Goal: Task Accomplishment & Management: Manage account settings

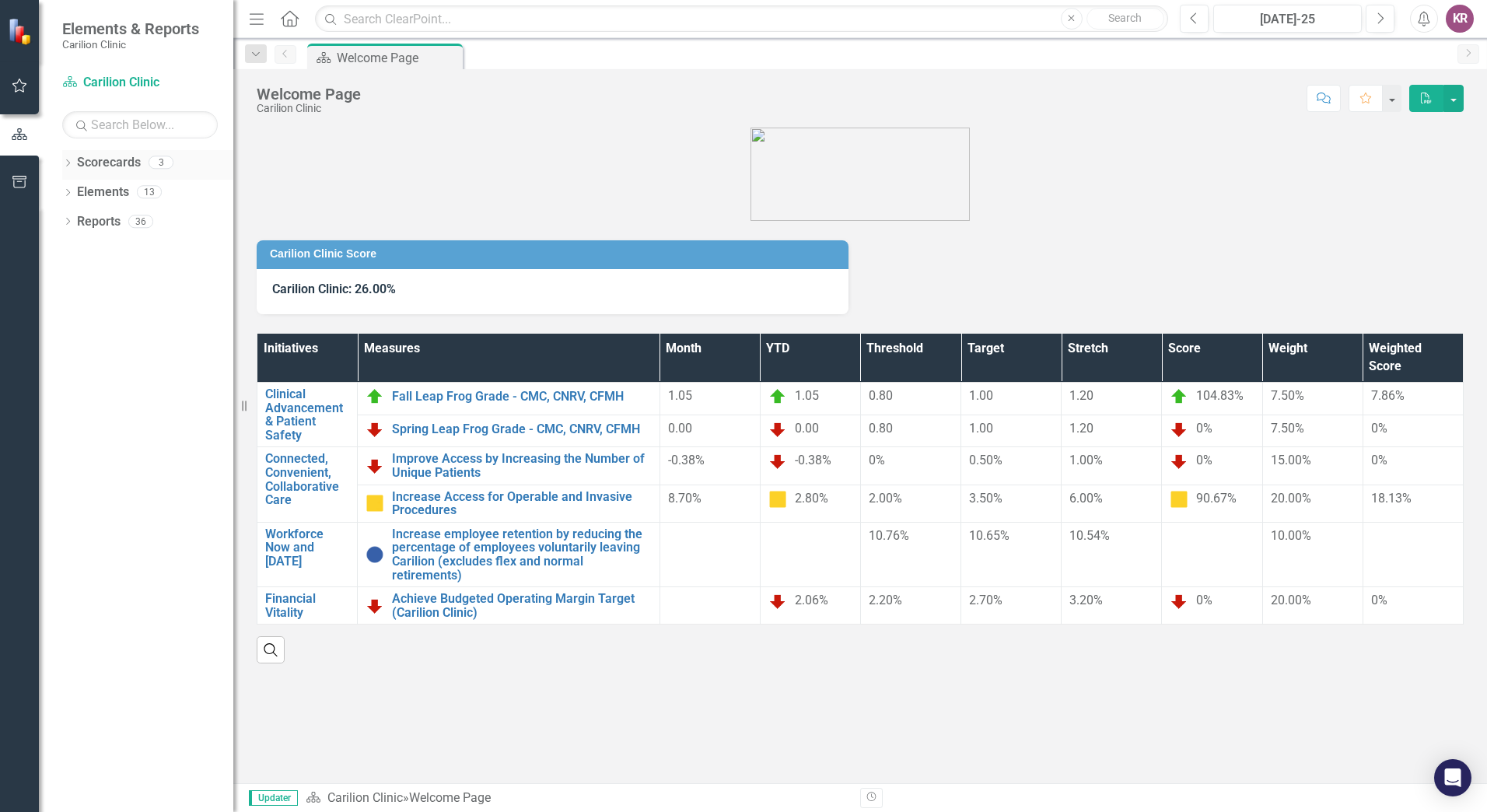
click at [66, 164] on icon "Dropdown" at bounding box center [67, 164] width 10 height 9
click at [115, 223] on link "NRV [MEDICAL_DATA]" at bounding box center [159, 222] width 148 height 18
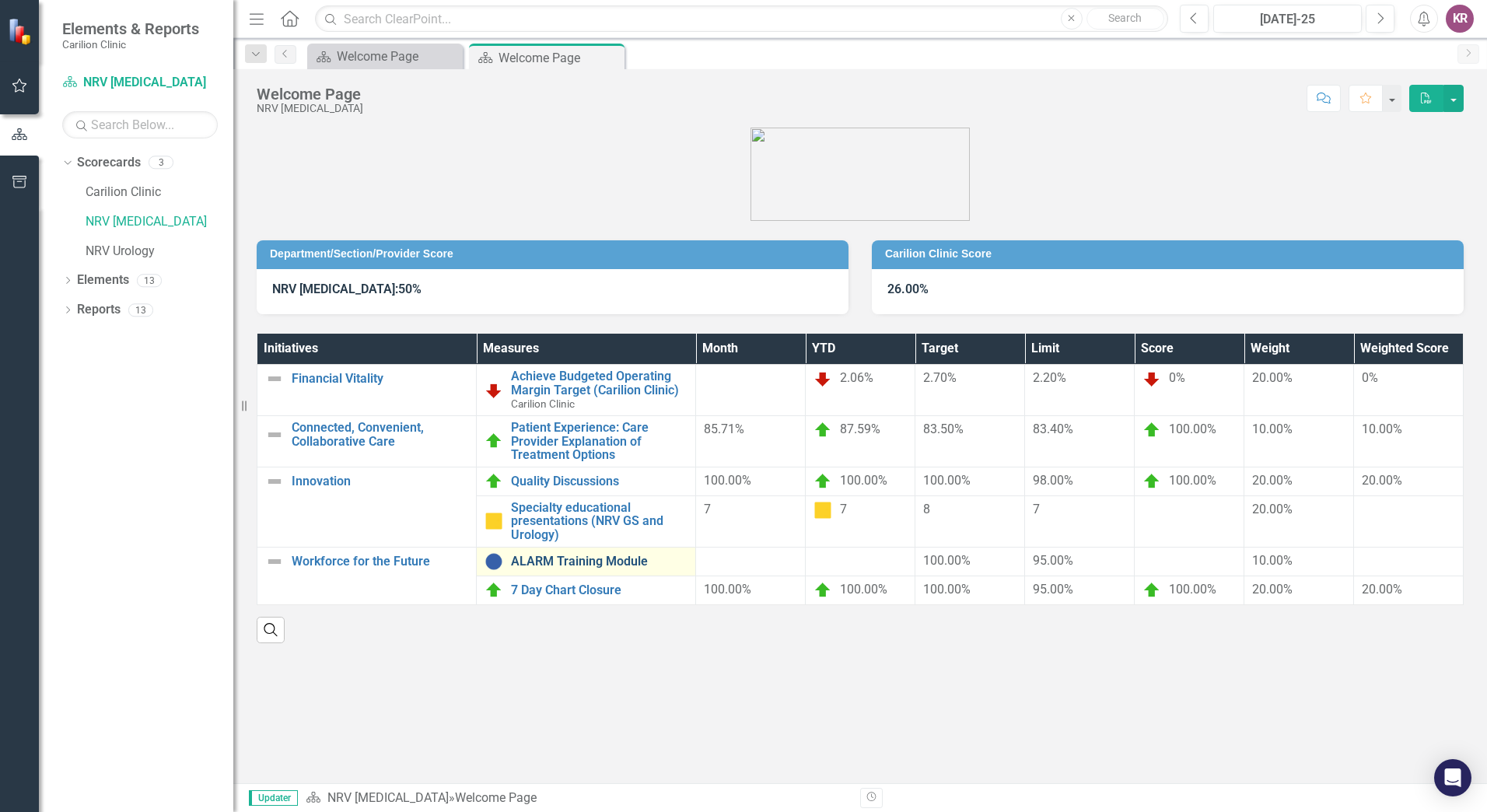
click at [549, 561] on link "ALARM Training Module" at bounding box center [599, 561] width 177 height 14
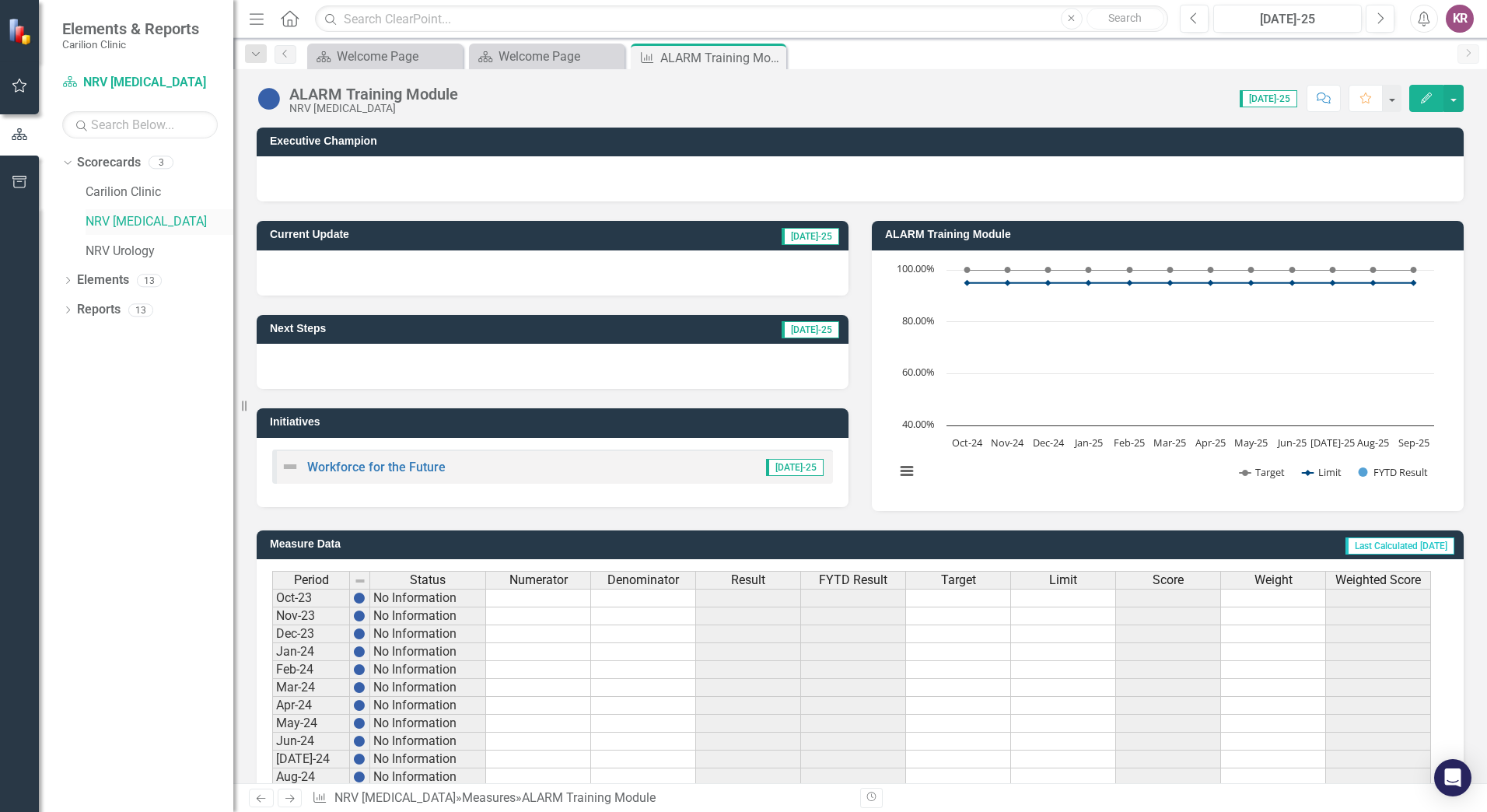
click at [125, 221] on link "NRV [MEDICAL_DATA]" at bounding box center [159, 222] width 148 height 18
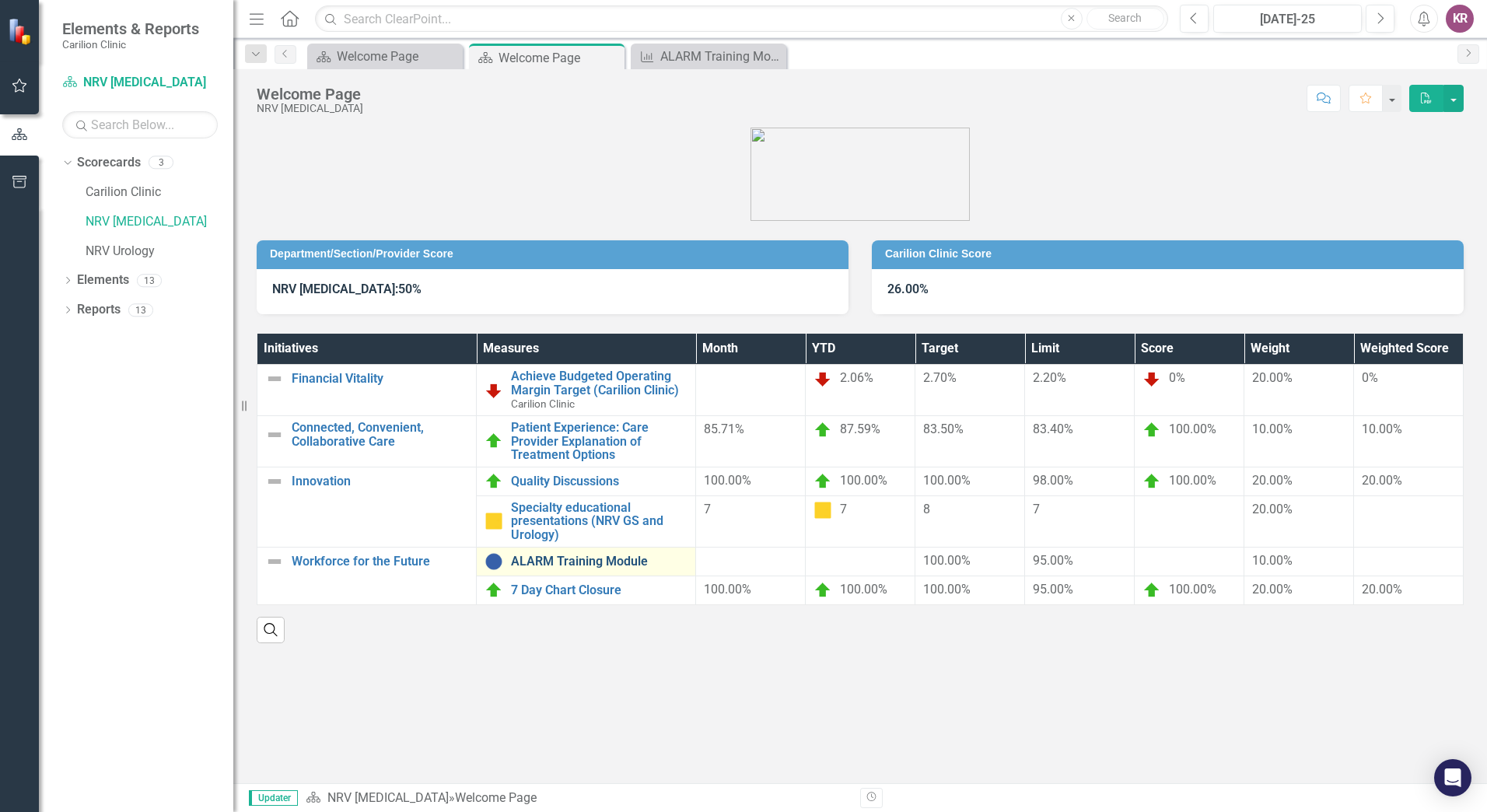
click at [584, 555] on link "ALARM Training Module" at bounding box center [599, 561] width 177 height 14
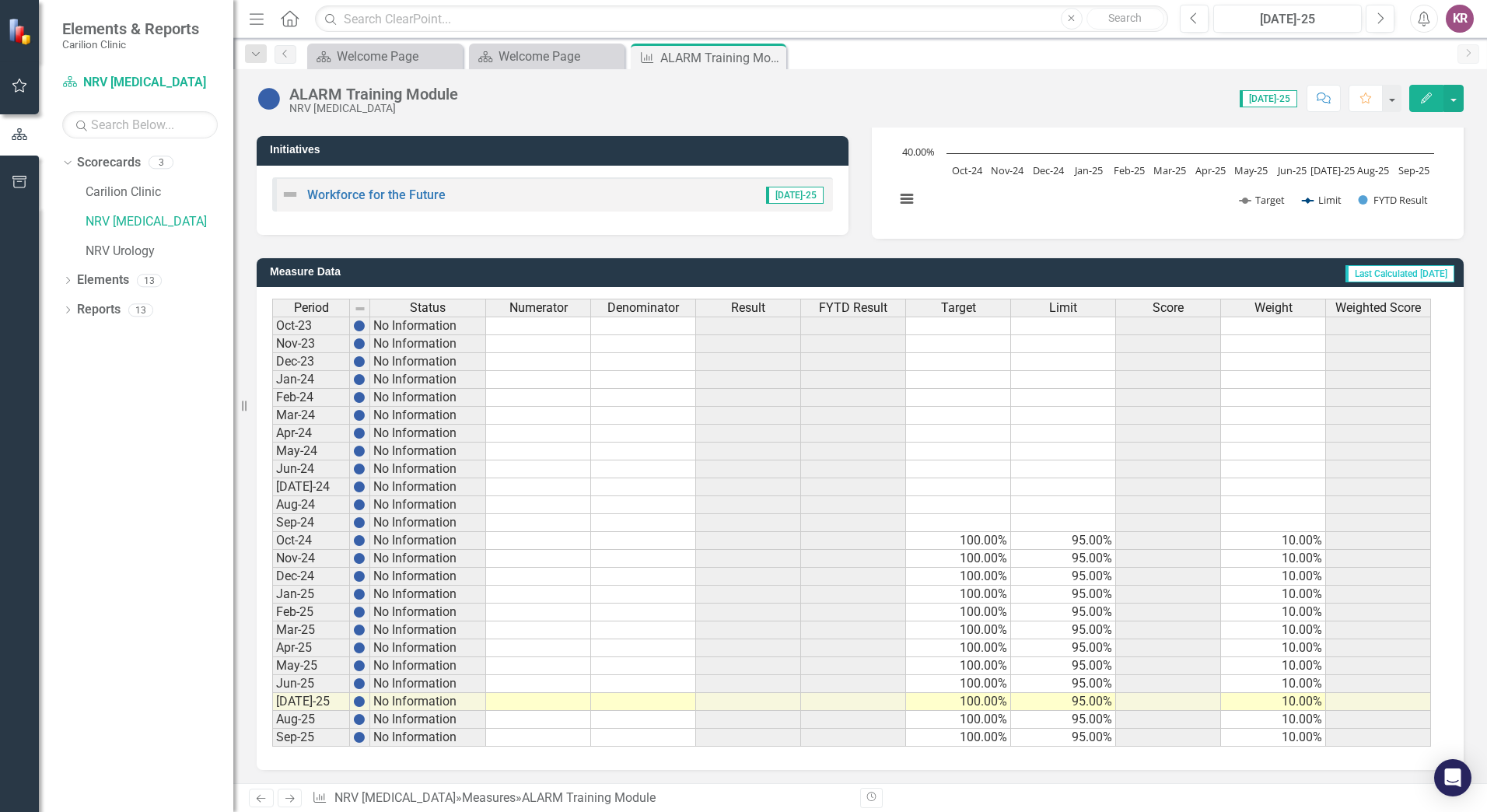
scroll to position [274, 0]
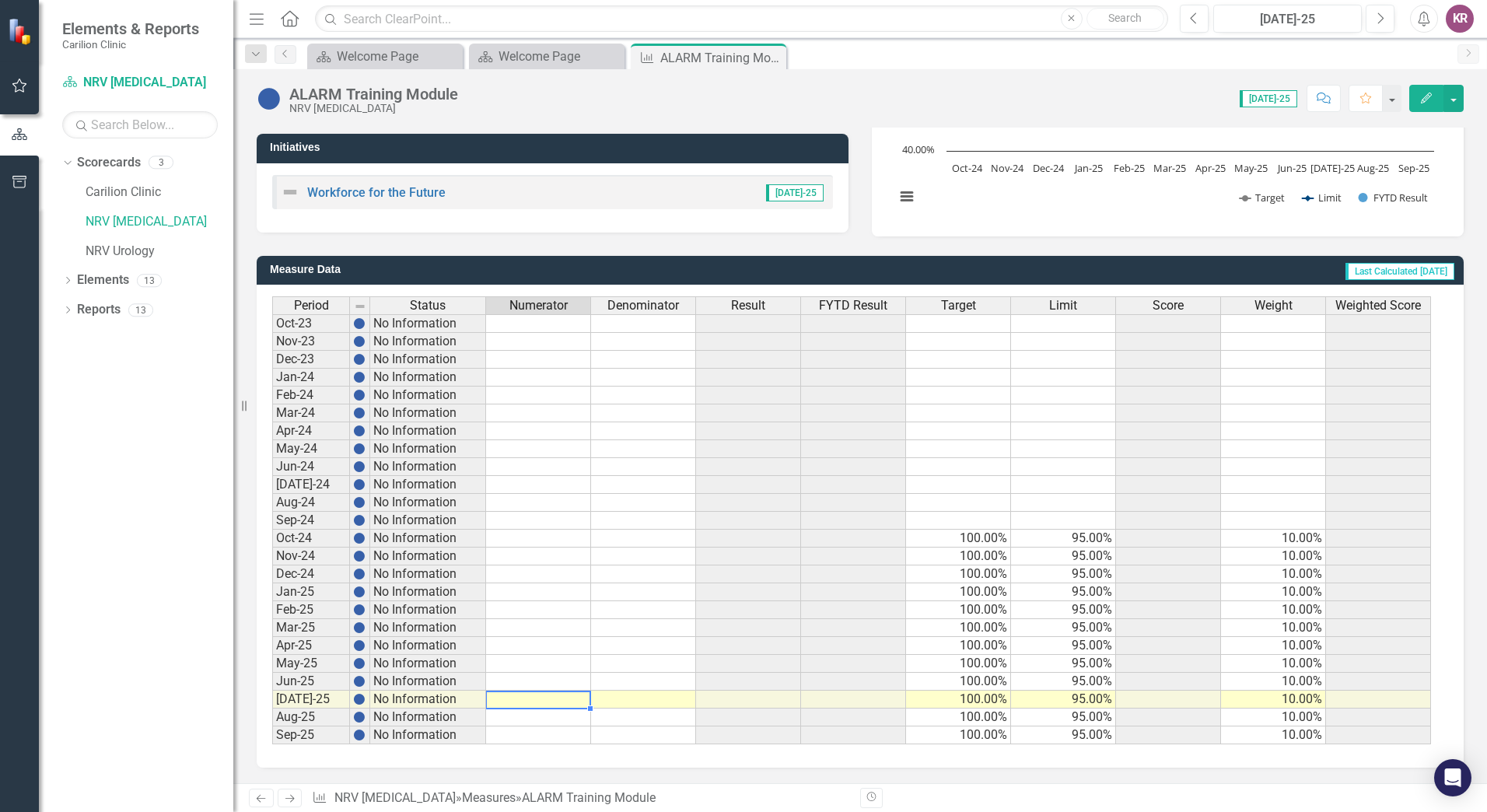
click at [574, 699] on td at bounding box center [538, 699] width 105 height 18
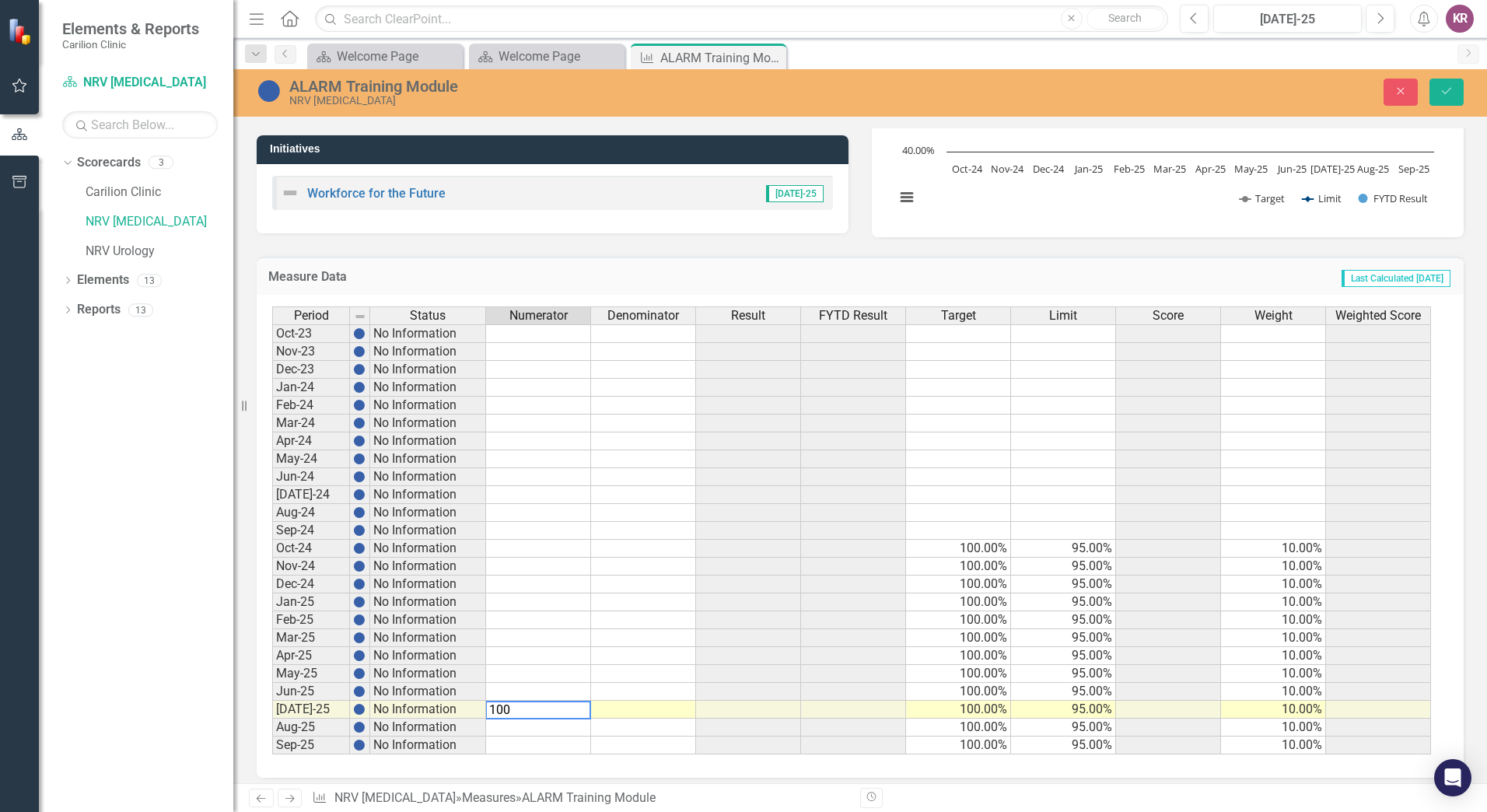
type textarea "100"
click at [653, 708] on td at bounding box center [643, 709] width 105 height 18
type textarea "100"
click at [1437, 95] on button "Save" at bounding box center [1446, 92] width 34 height 27
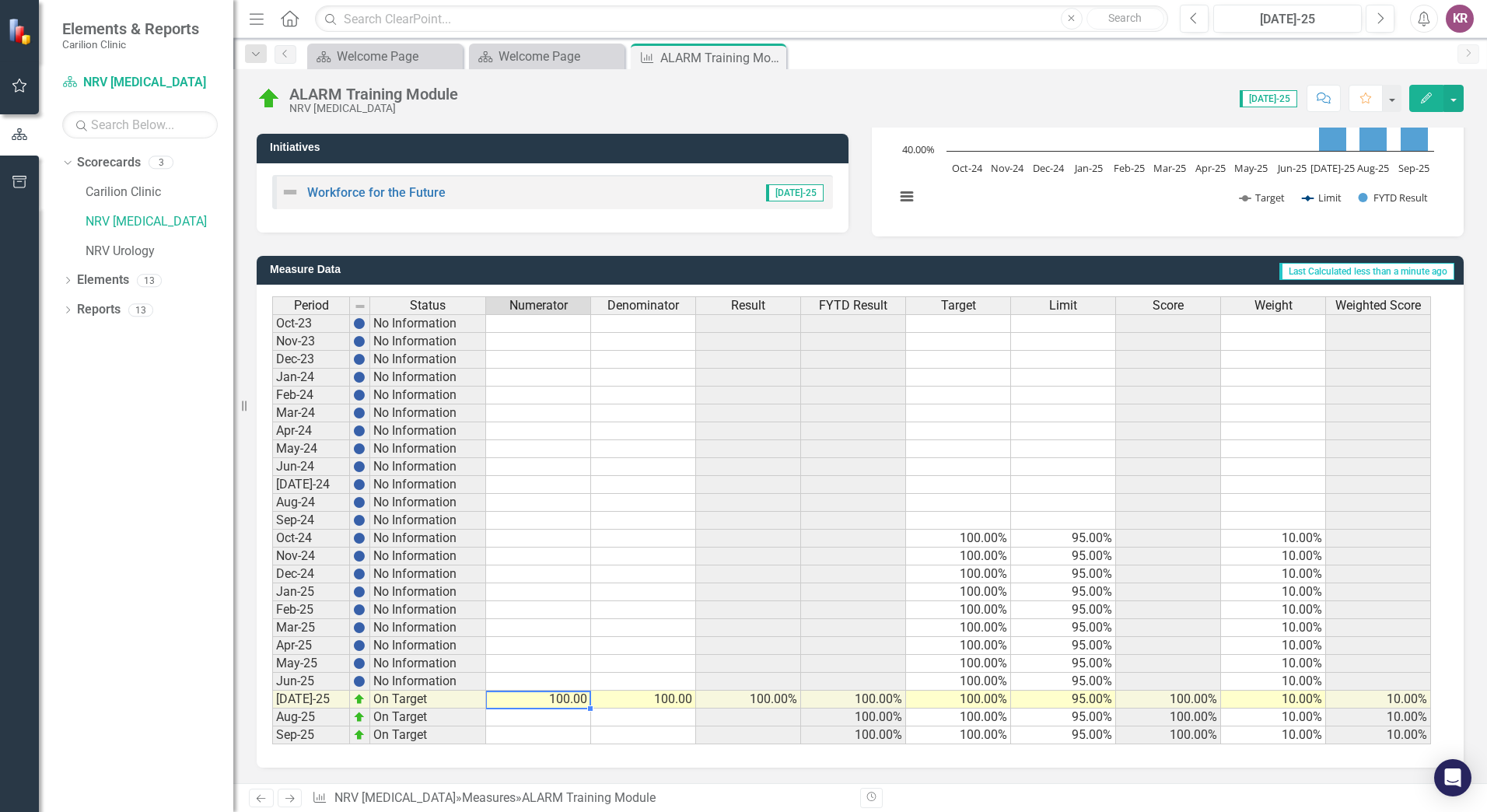
click at [584, 697] on td "100.00" at bounding box center [538, 699] width 105 height 18
click at [572, 700] on td "100.00" at bounding box center [538, 699] width 105 height 18
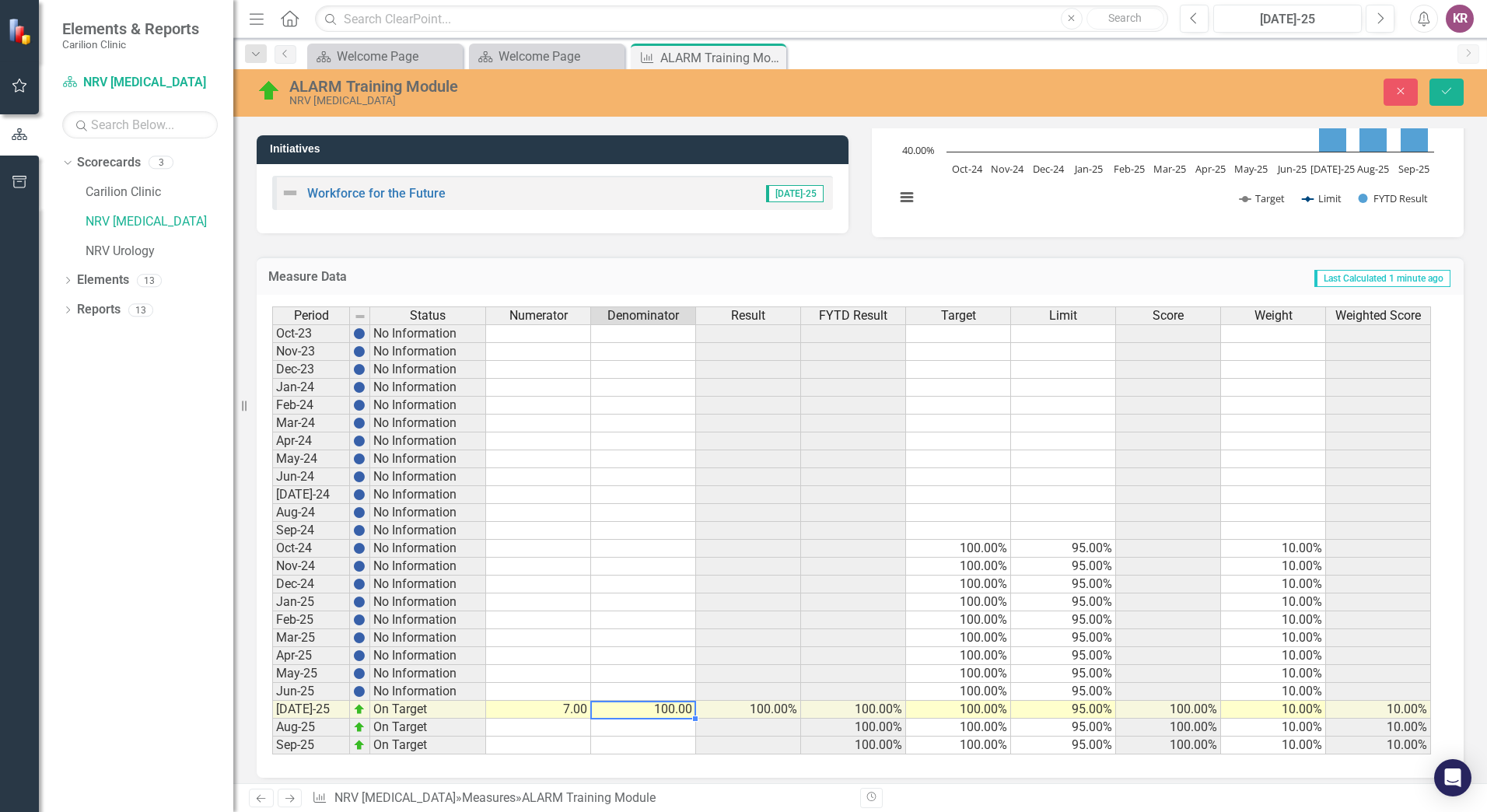
click at [663, 708] on td "100.00" at bounding box center [643, 709] width 105 height 18
type textarea "7"
click at [1459, 91] on button "Save" at bounding box center [1446, 92] width 34 height 27
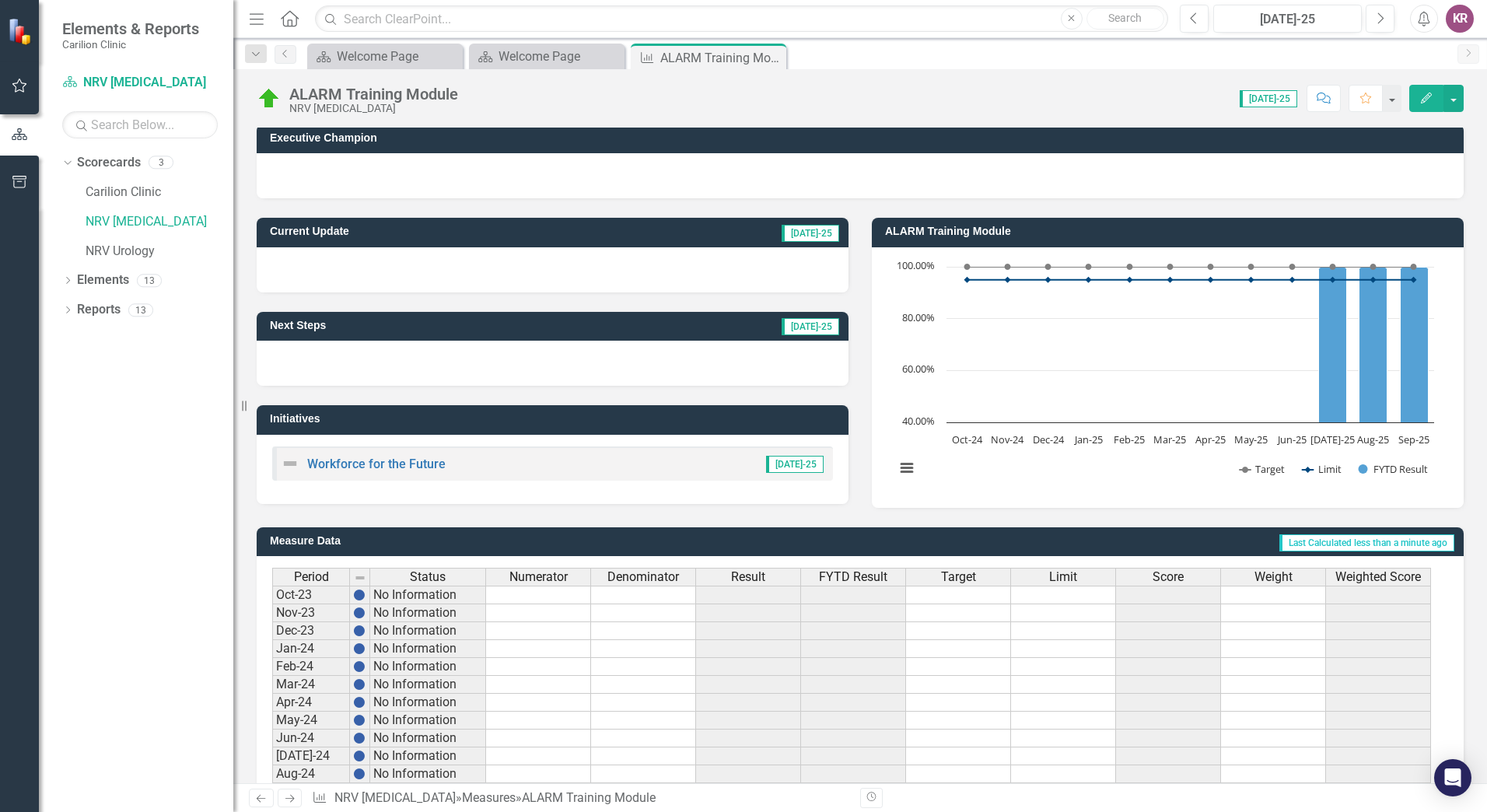
scroll to position [0, 0]
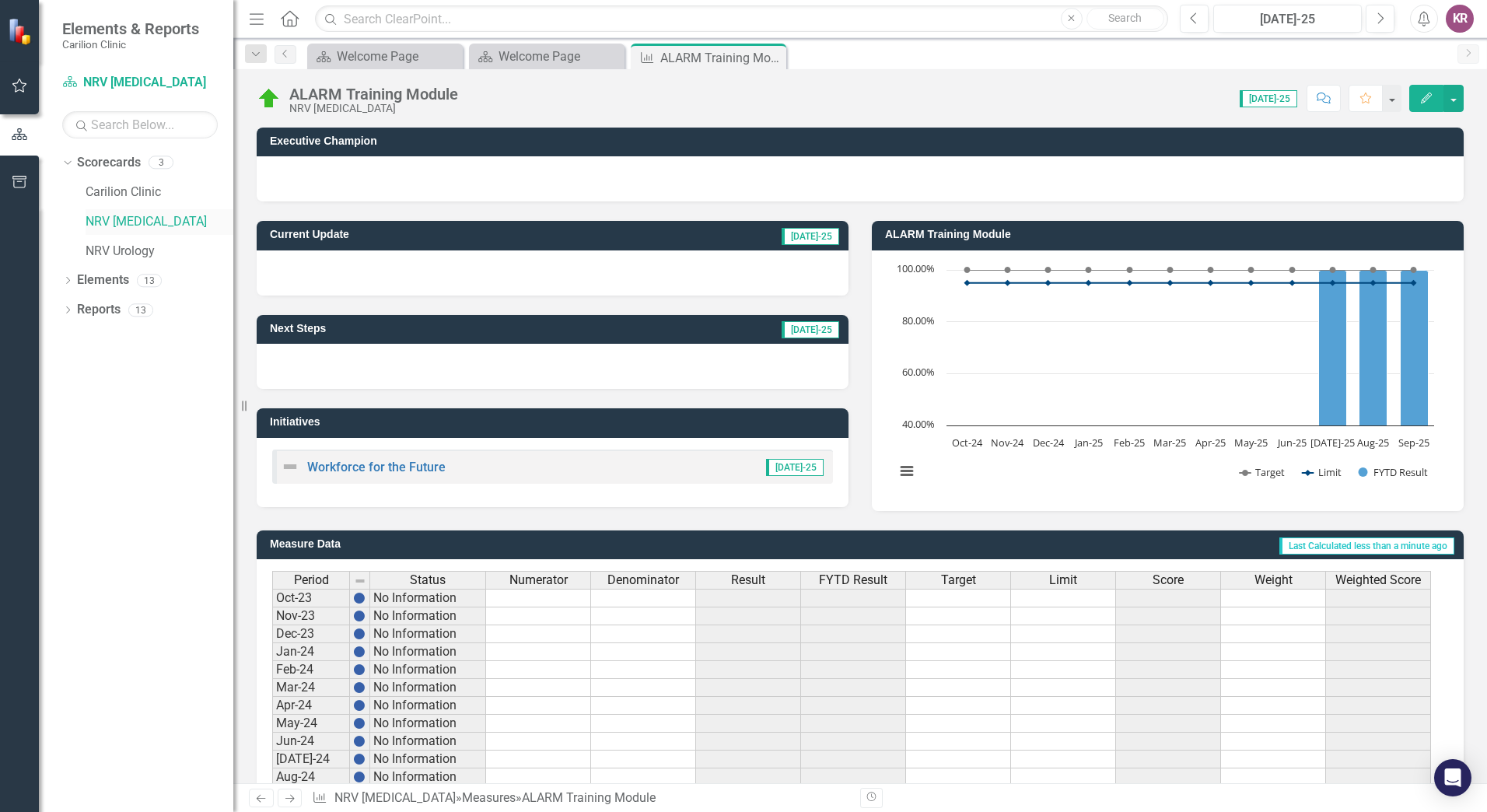
click at [130, 222] on link "NRV [MEDICAL_DATA]" at bounding box center [159, 222] width 148 height 18
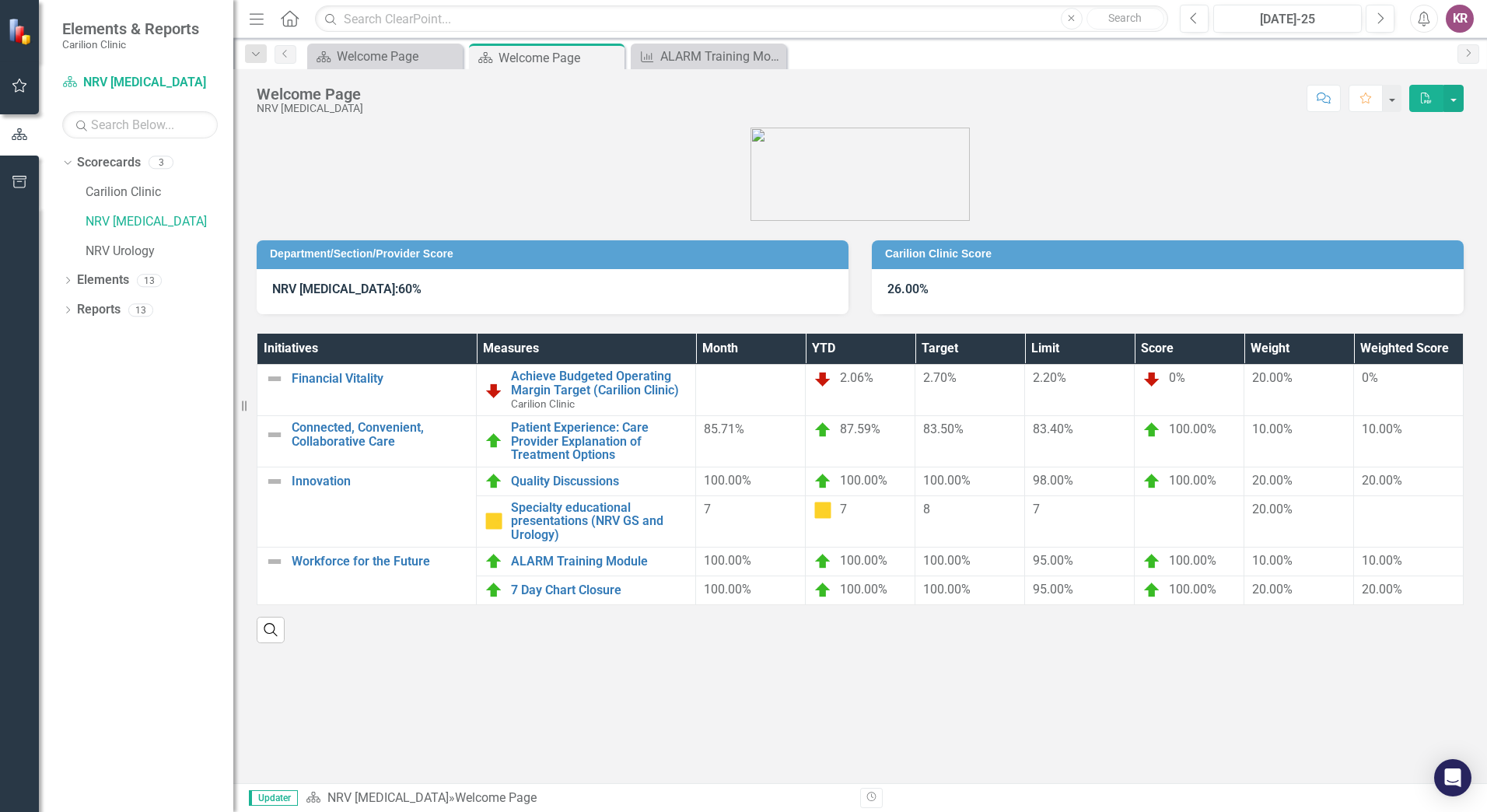
click at [1425, 105] on button "PDF" at bounding box center [1426, 98] width 34 height 27
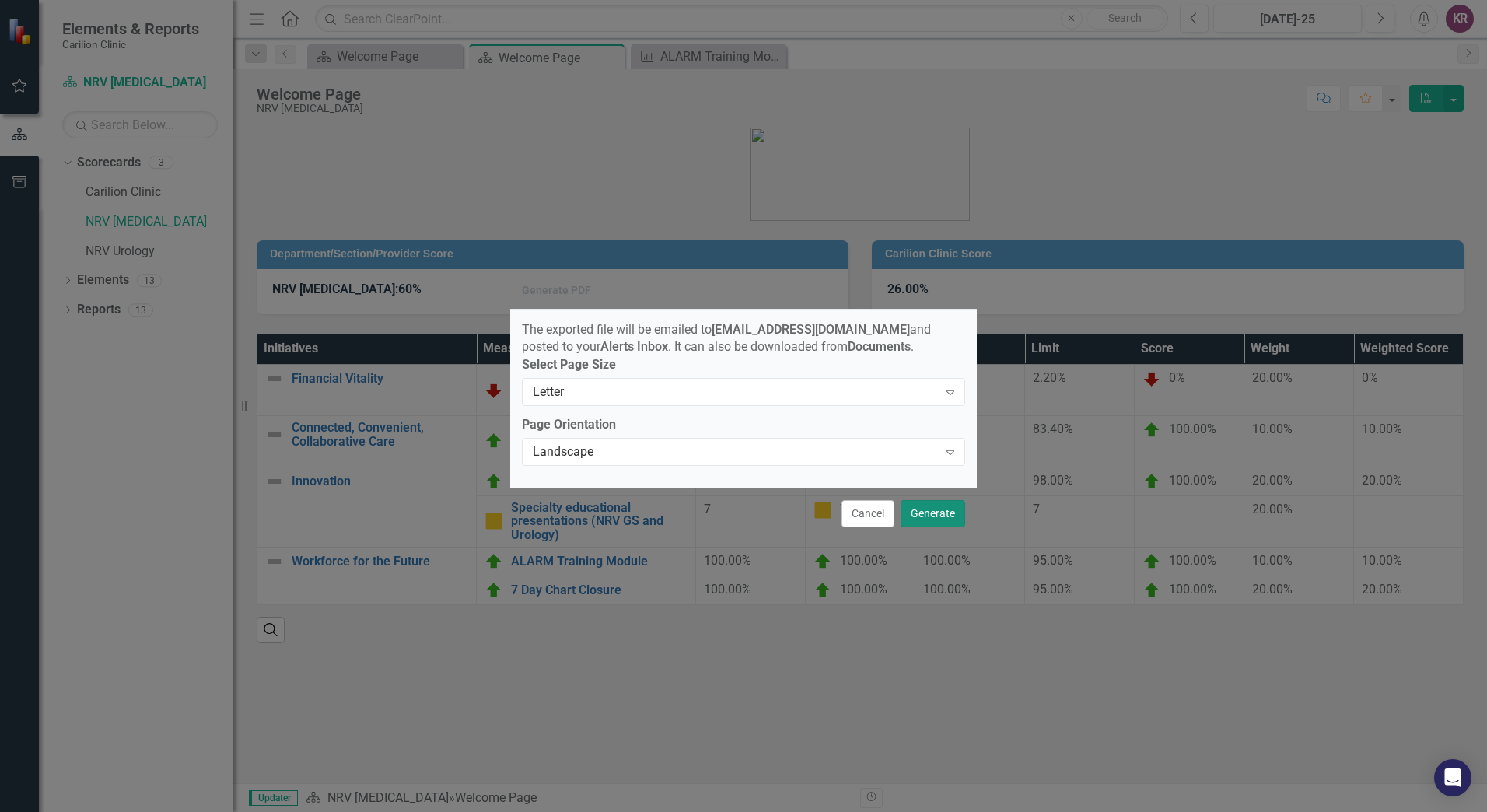
click at [942, 517] on button "Generate" at bounding box center [932, 513] width 65 height 27
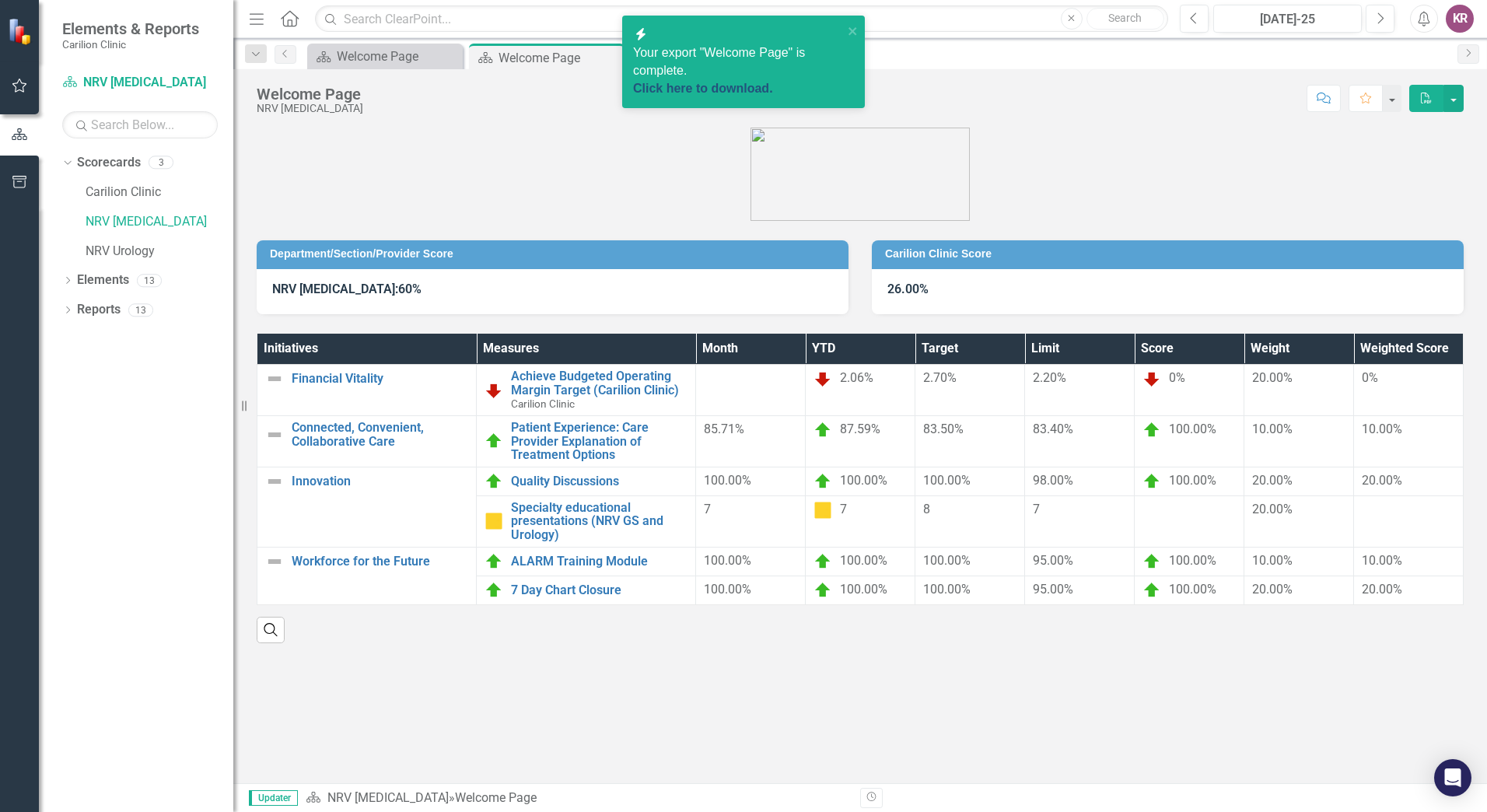
click at [741, 82] on link "Click here to download." at bounding box center [702, 88] width 140 height 13
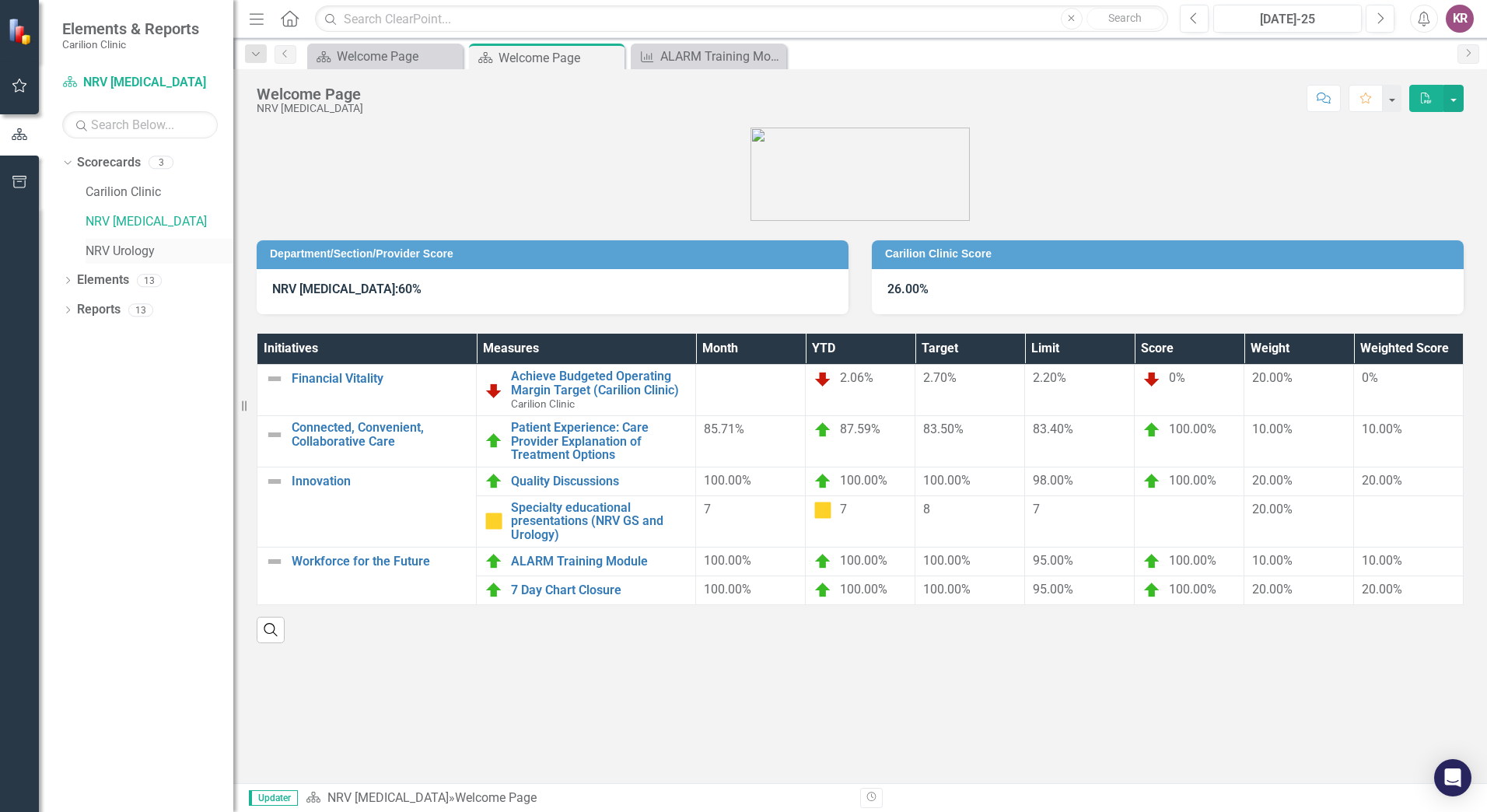
click at [140, 249] on link "NRV Urology" at bounding box center [159, 252] width 148 height 18
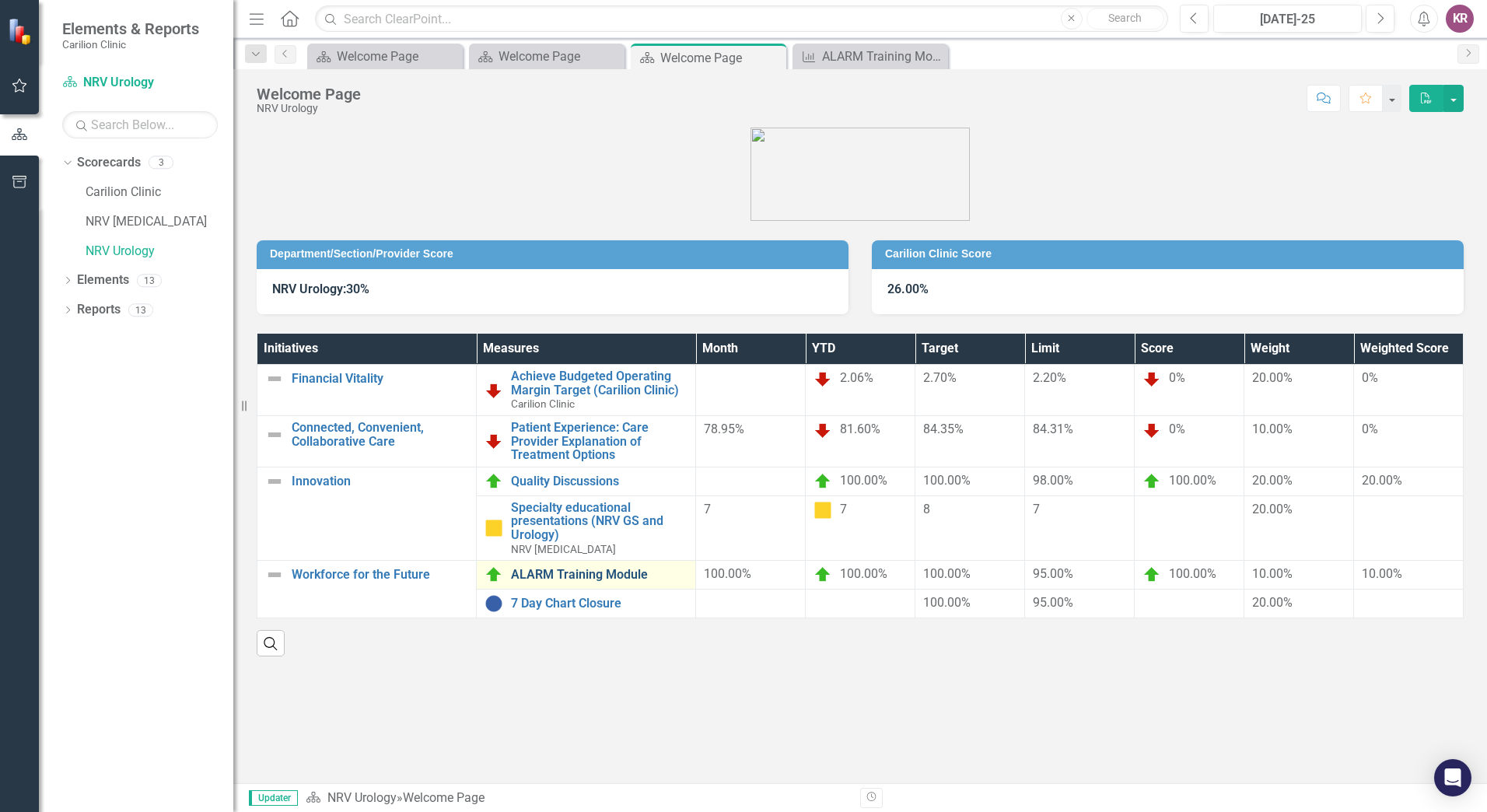
click at [624, 572] on link "ALARM Training Module" at bounding box center [599, 574] width 177 height 14
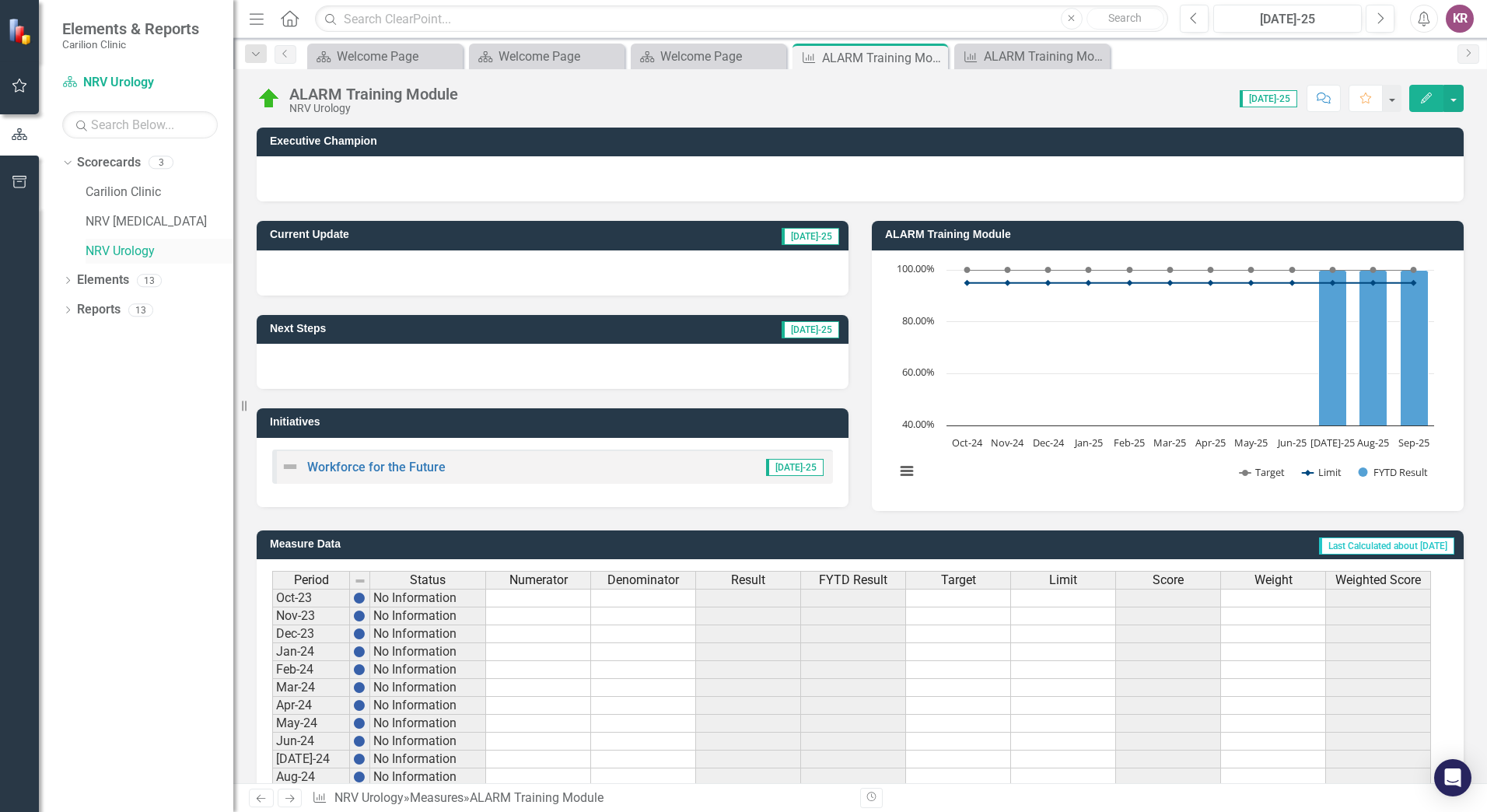
click at [114, 249] on link "NRV Urology" at bounding box center [159, 252] width 148 height 18
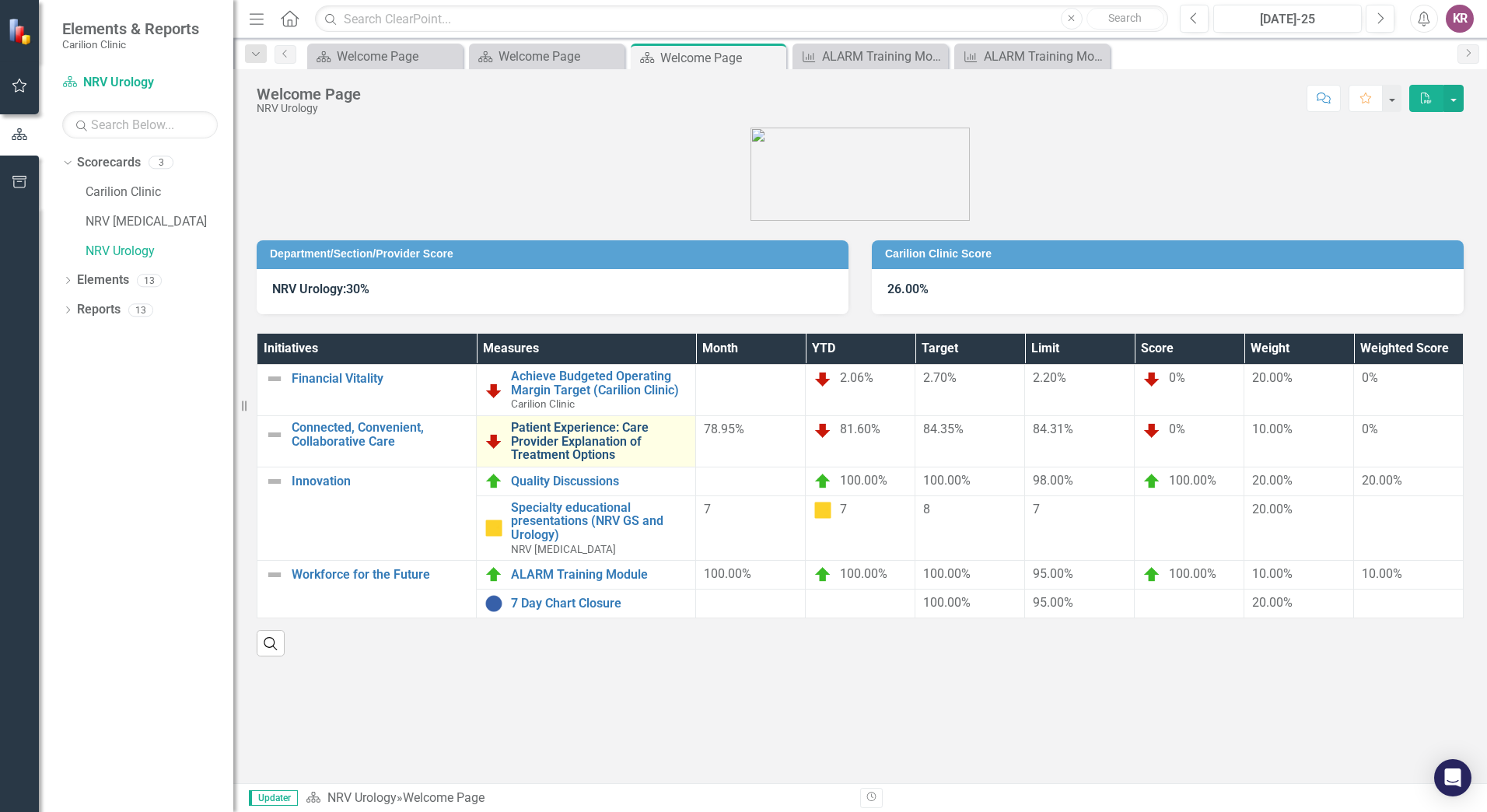
click at [600, 433] on link "Patient Experience: Care Provider Explanation of Treatment Options" at bounding box center [599, 441] width 177 height 41
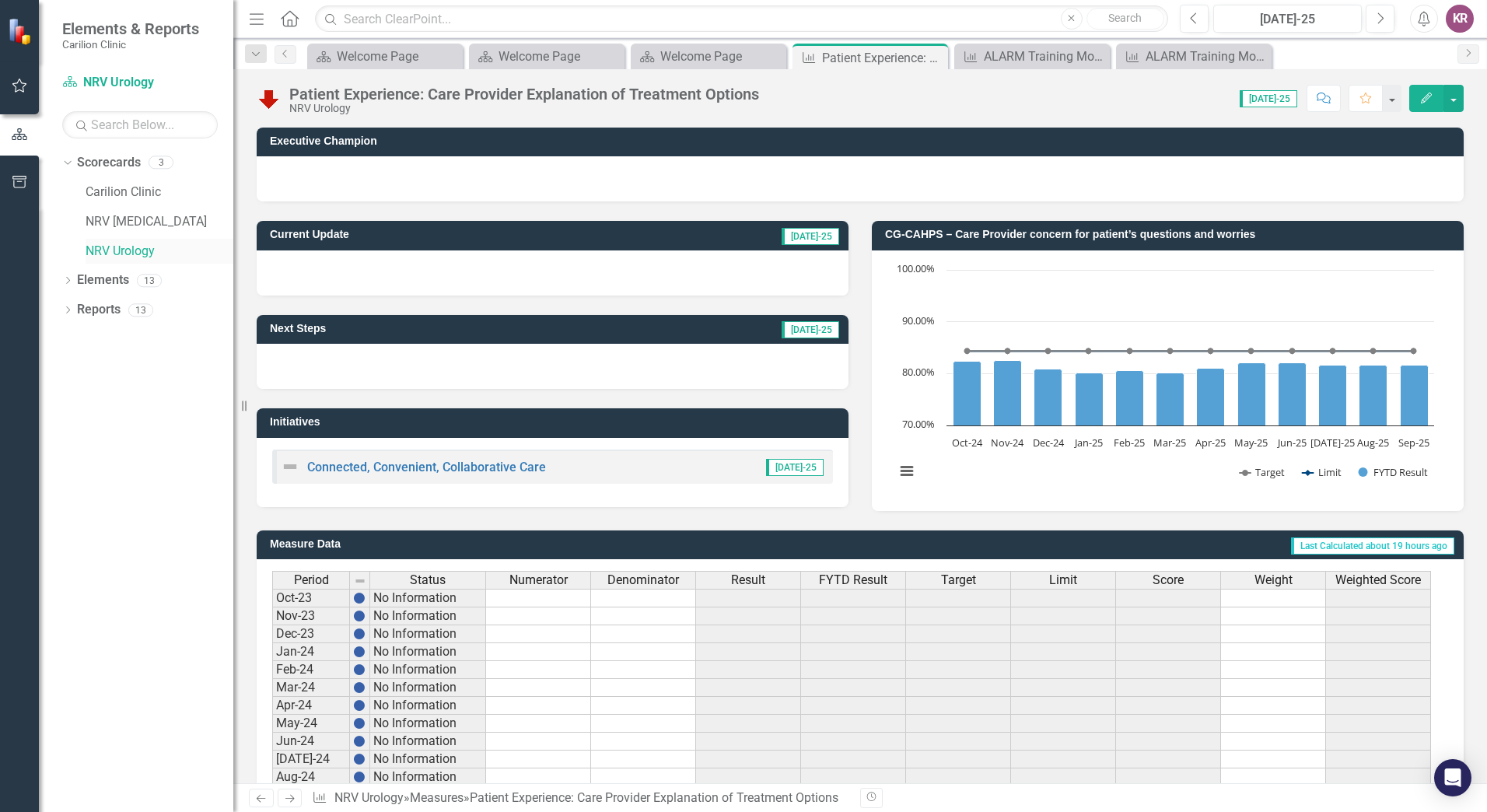
click at [116, 246] on link "NRV Urology" at bounding box center [159, 252] width 148 height 18
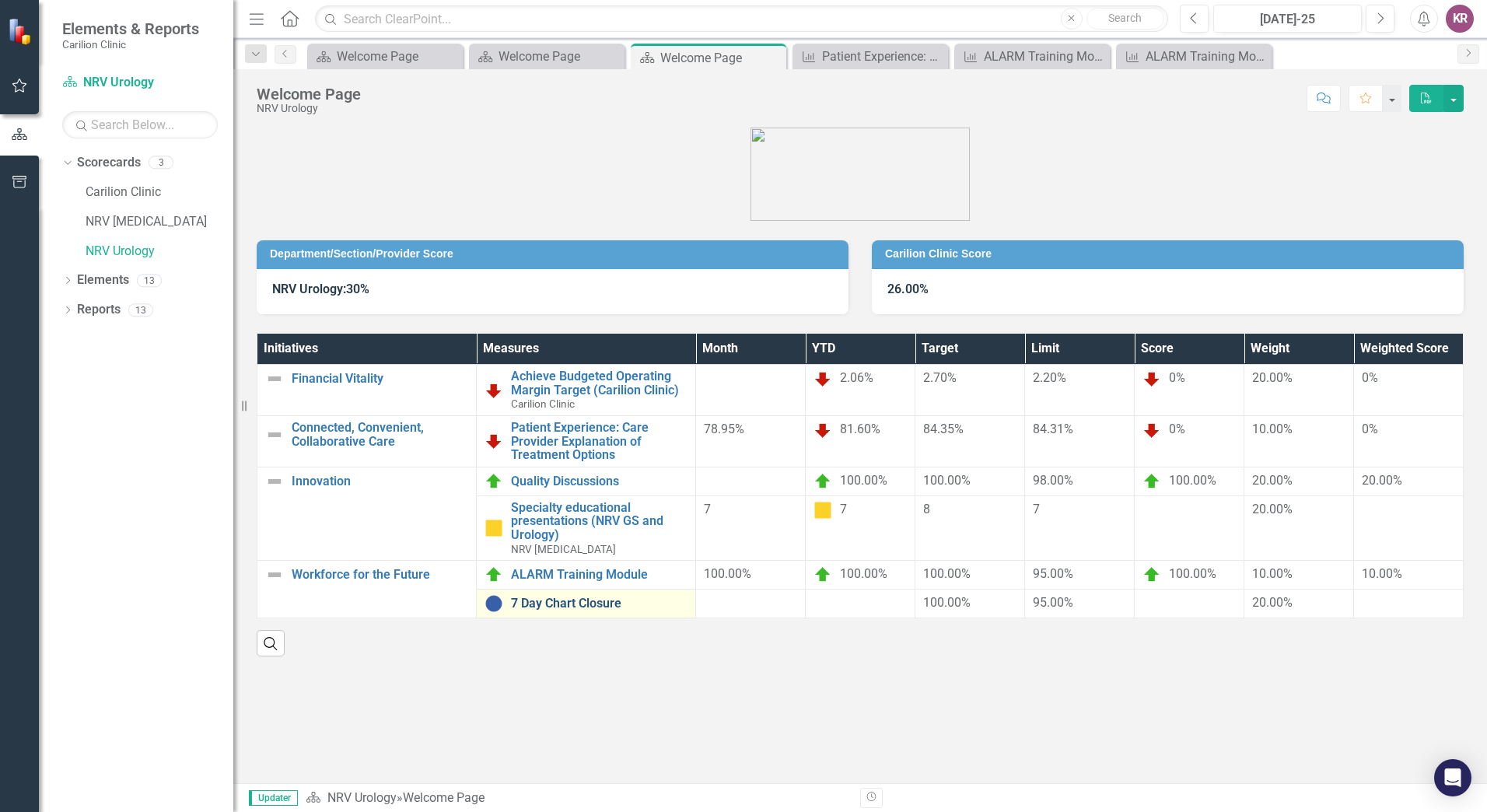
click at [573, 600] on link "7 Day Chart Closure" at bounding box center [599, 603] width 177 height 14
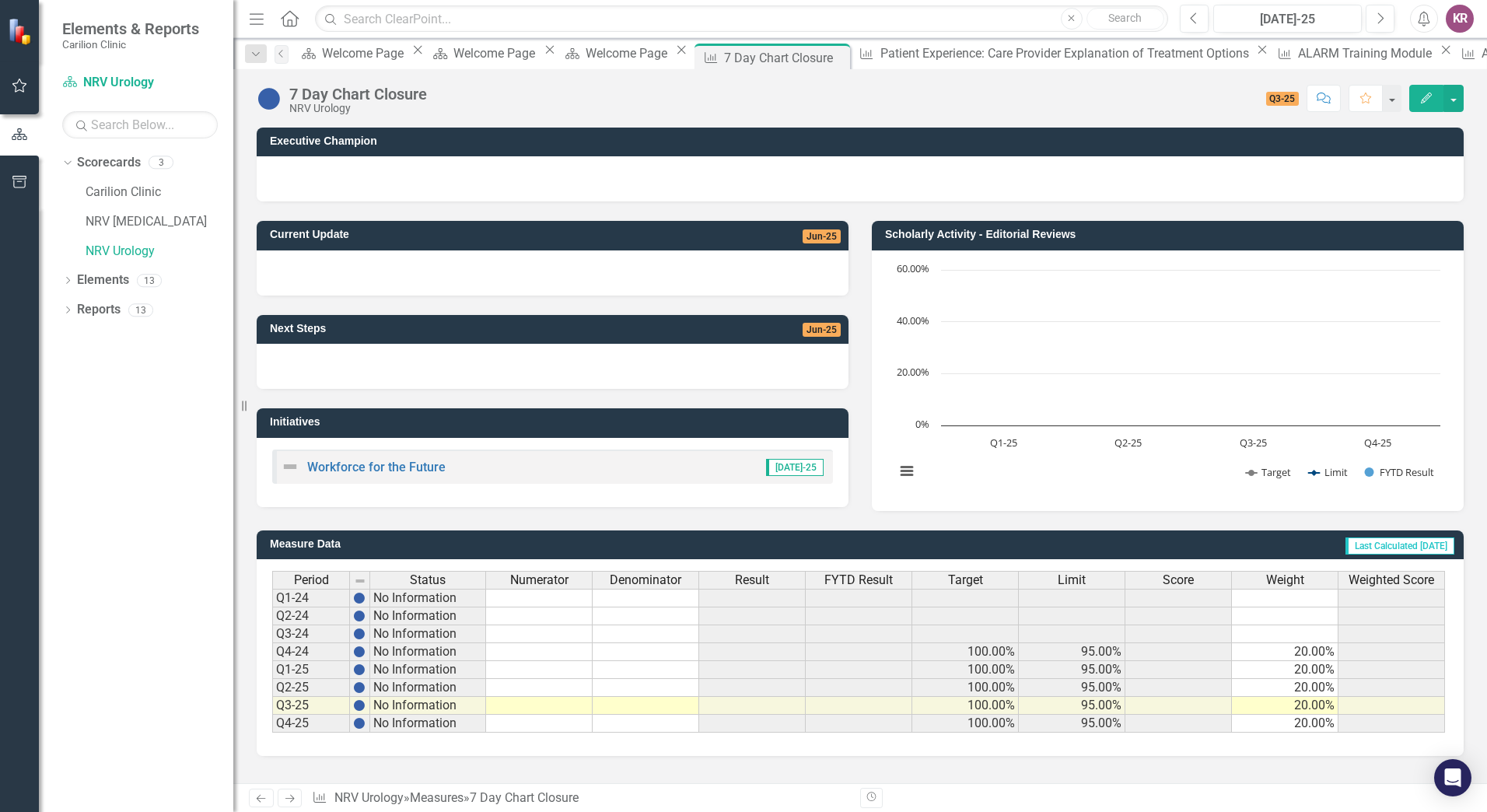
click at [564, 655] on td at bounding box center [539, 652] width 107 height 18
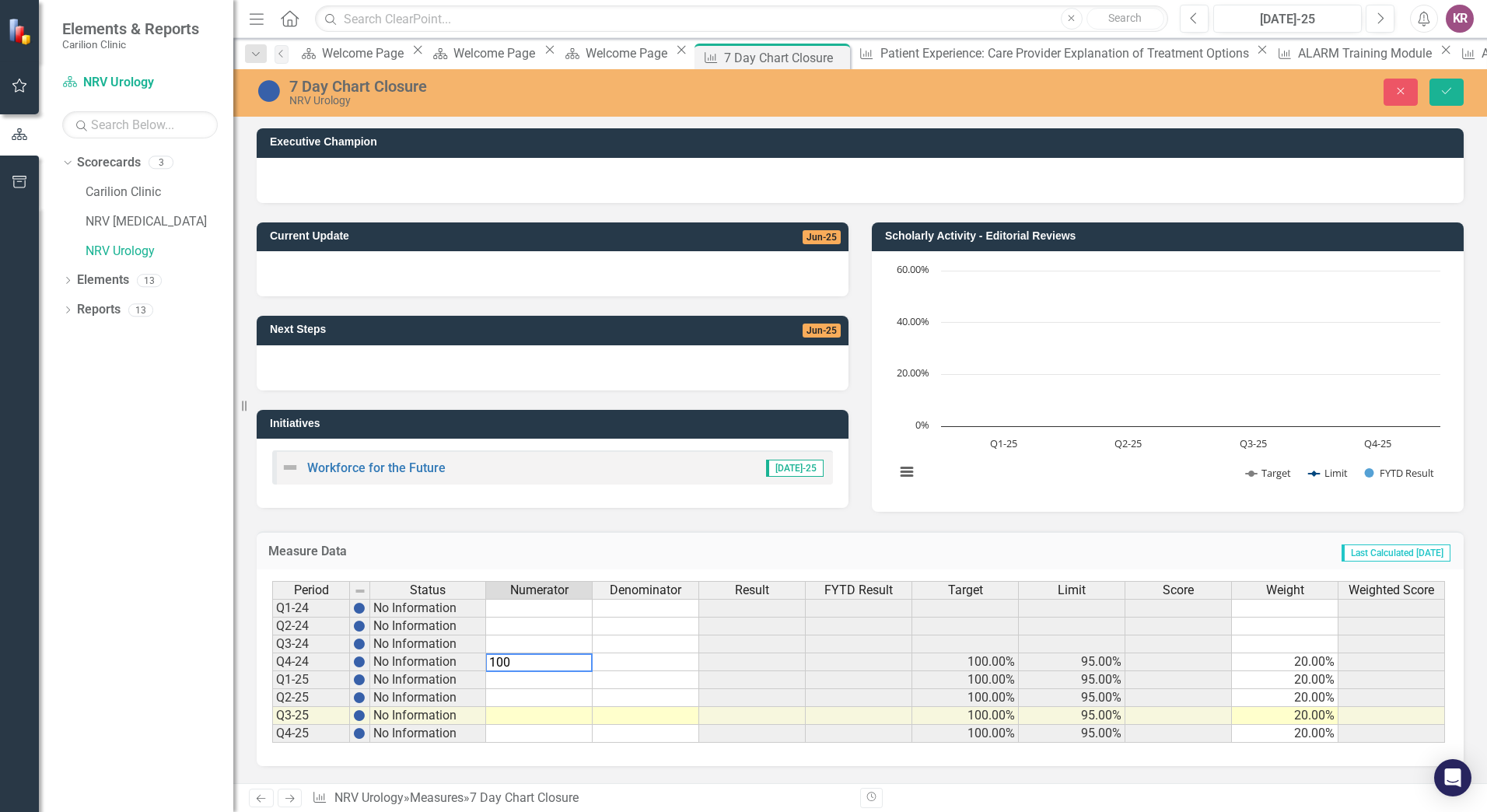
click at [655, 663] on td at bounding box center [646, 662] width 107 height 18
click at [567, 684] on td at bounding box center [539, 680] width 107 height 18
type textarea "100"
click at [580, 701] on td at bounding box center [539, 697] width 107 height 18
click at [578, 663] on td "100.00" at bounding box center [539, 662] width 107 height 18
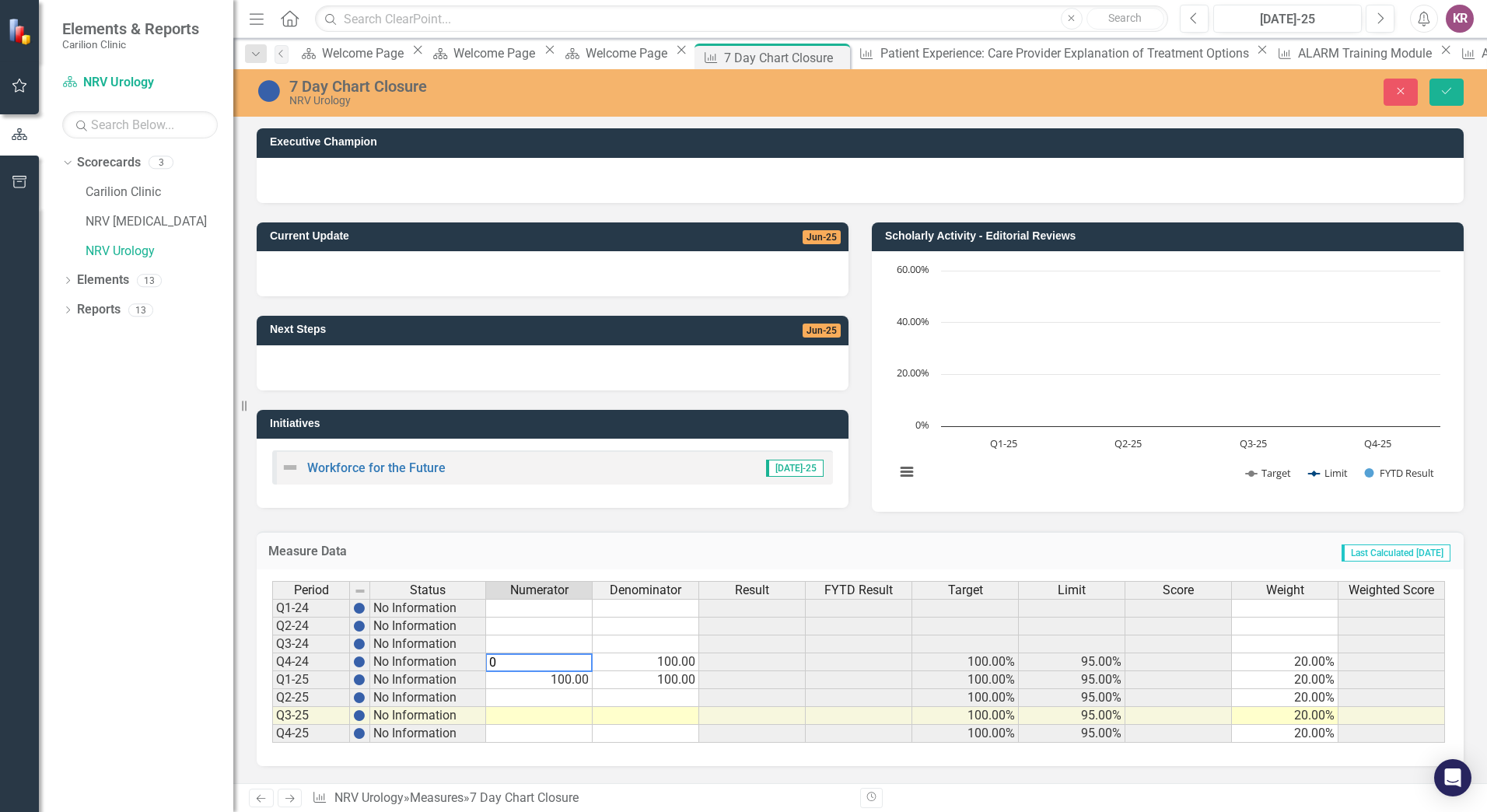
click at [675, 661] on td "100.00" at bounding box center [646, 662] width 107 height 18
click at [574, 679] on td "100.00" at bounding box center [539, 680] width 107 height 18
click at [668, 680] on td "100.00" at bounding box center [646, 680] width 107 height 18
click at [583, 697] on td at bounding box center [539, 697] width 107 height 18
click at [686, 695] on td at bounding box center [646, 697] width 107 height 18
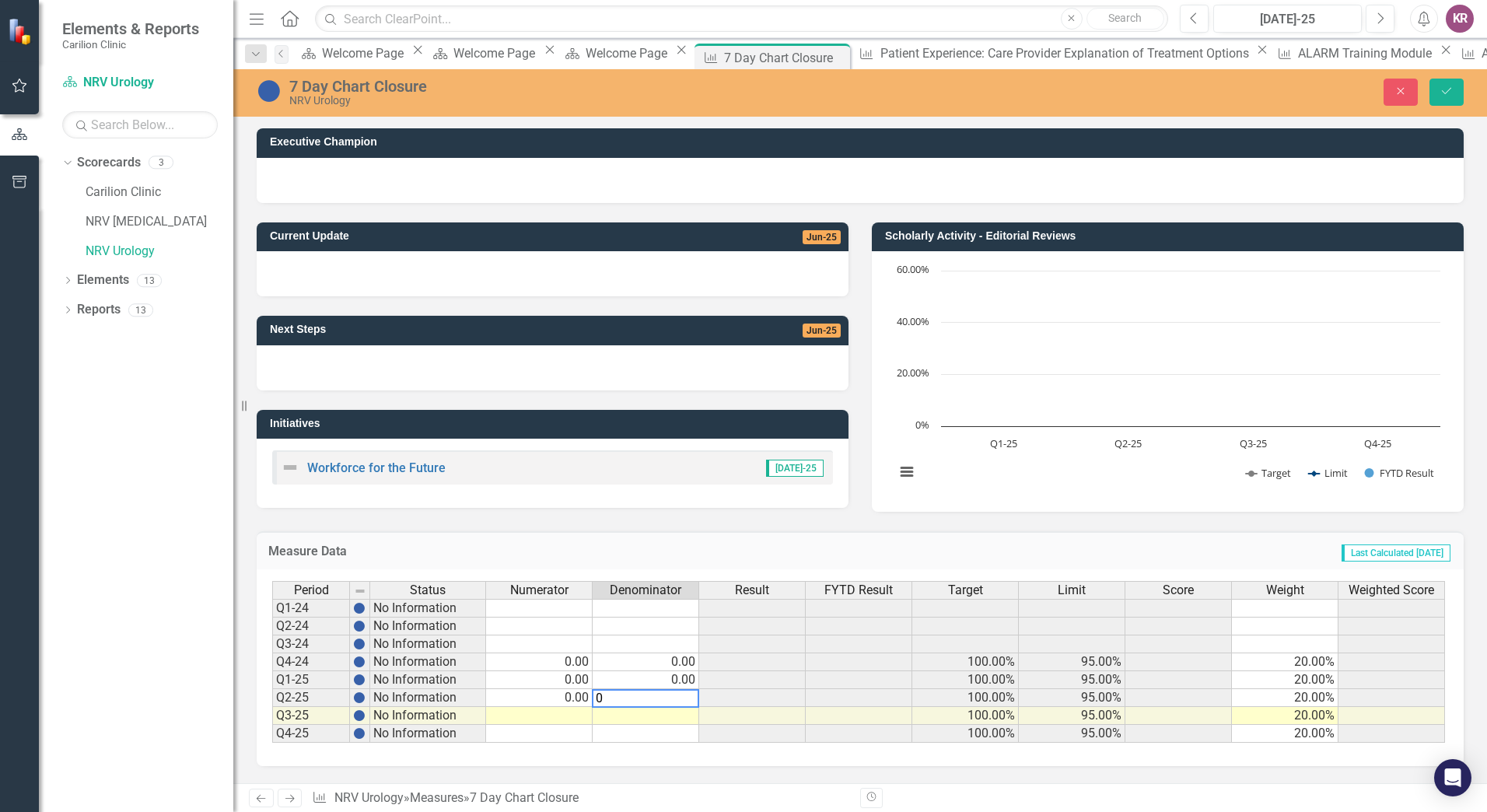
click at [576, 714] on td at bounding box center [539, 716] width 107 height 18
click at [676, 717] on td at bounding box center [646, 716] width 107 height 18
type textarea "0"
click at [272, 707] on div "Period Status Numerator Denominator Result FYTD Result Target Limit Score Weigh…" at bounding box center [272, 661] width 0 height 161
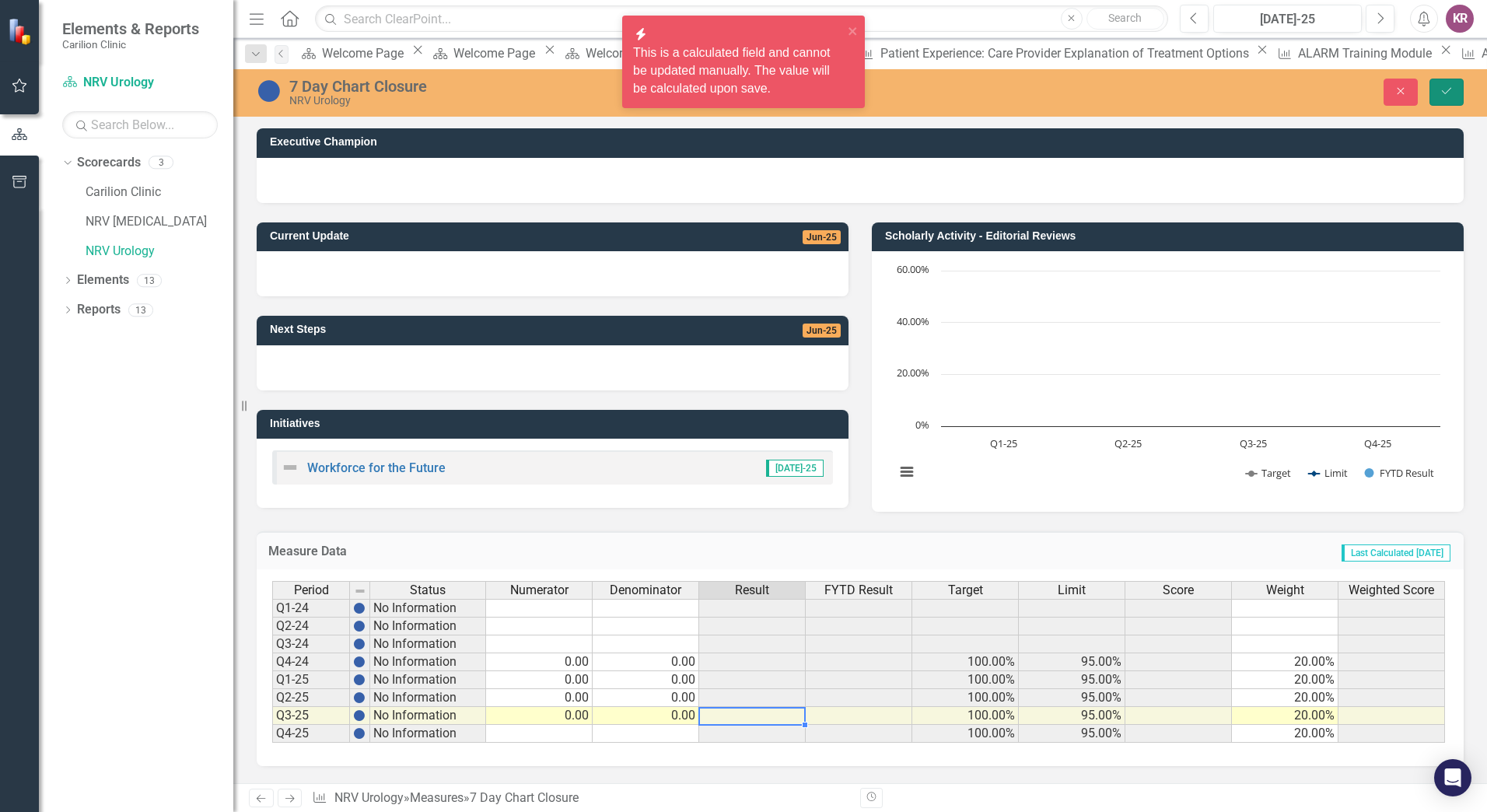
click at [1443, 86] on icon "Save" at bounding box center [1446, 90] width 14 height 10
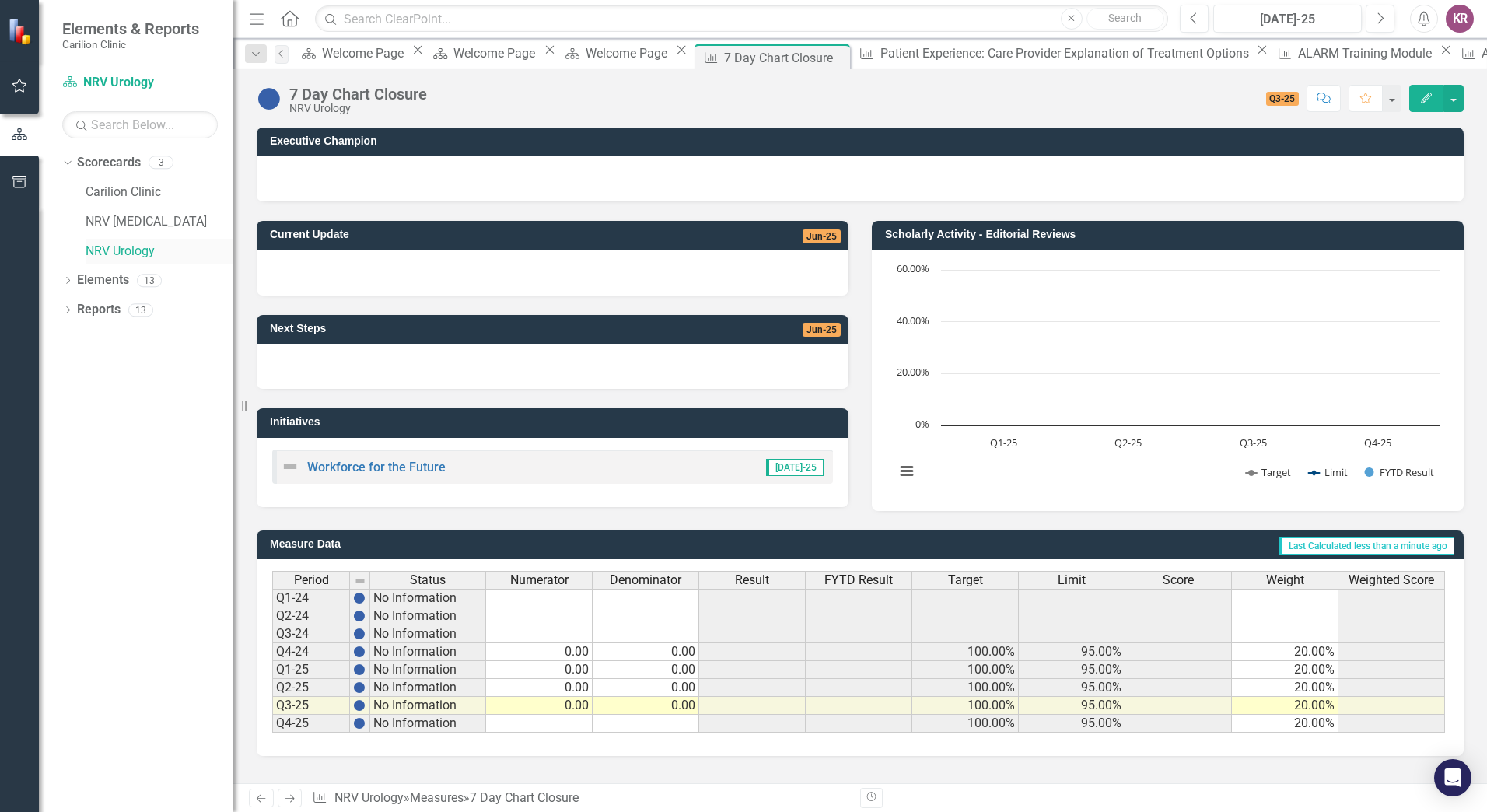
click at [134, 253] on link "NRV Urology" at bounding box center [159, 252] width 148 height 18
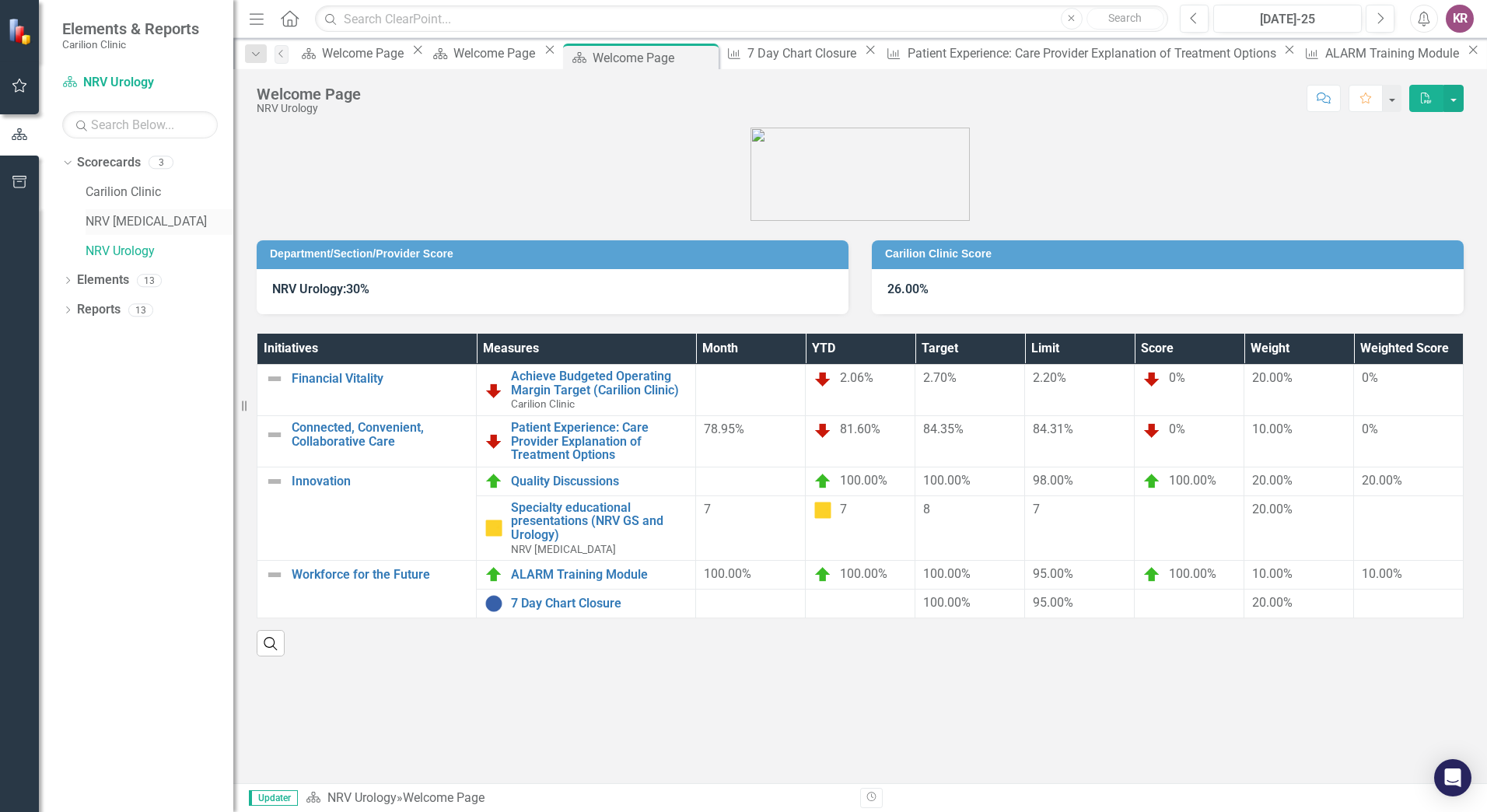
click at [159, 219] on link "NRV [MEDICAL_DATA]" at bounding box center [159, 222] width 148 height 18
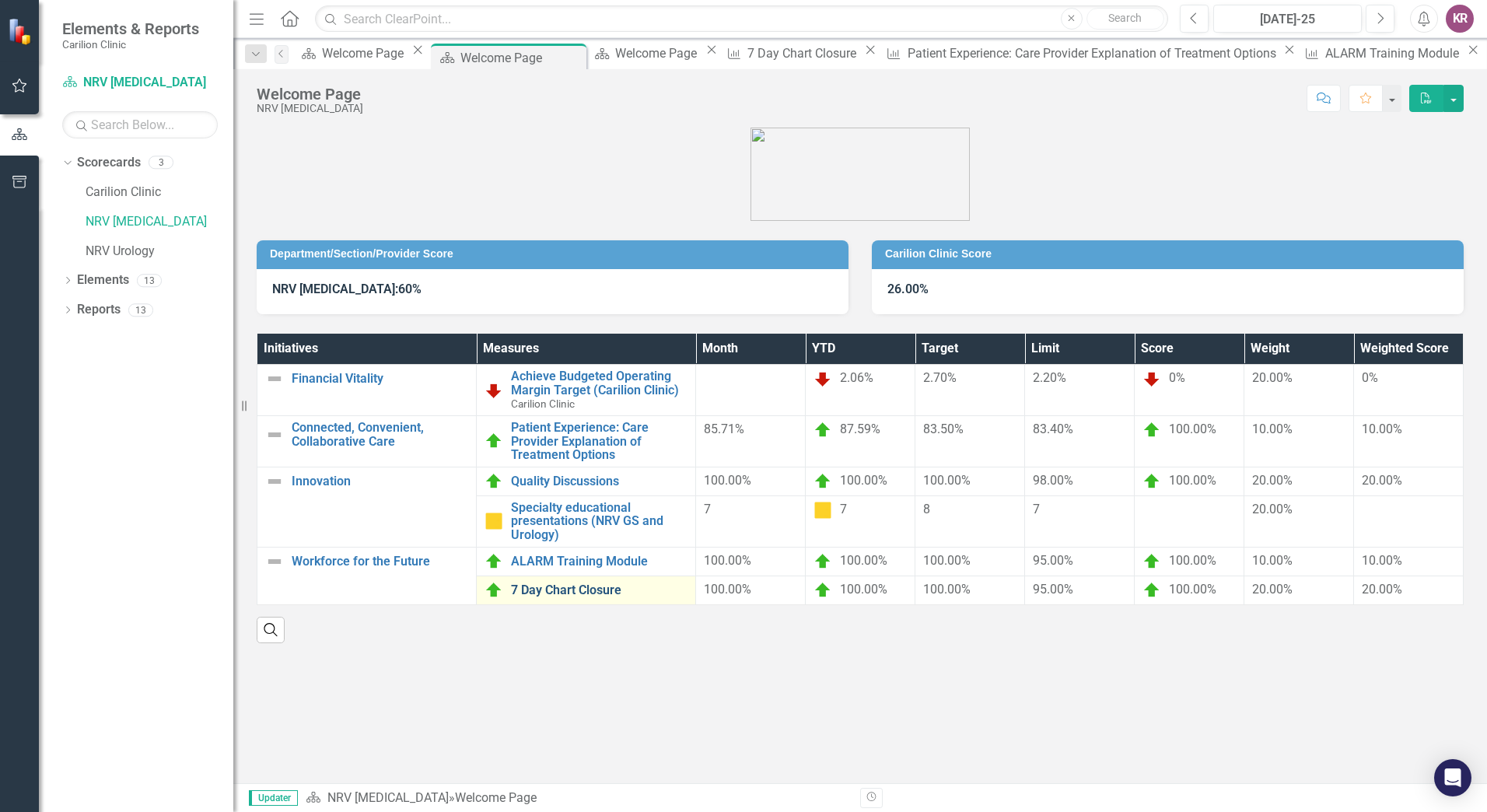
click at [578, 585] on link "7 Day Chart Closure" at bounding box center [599, 589] width 177 height 14
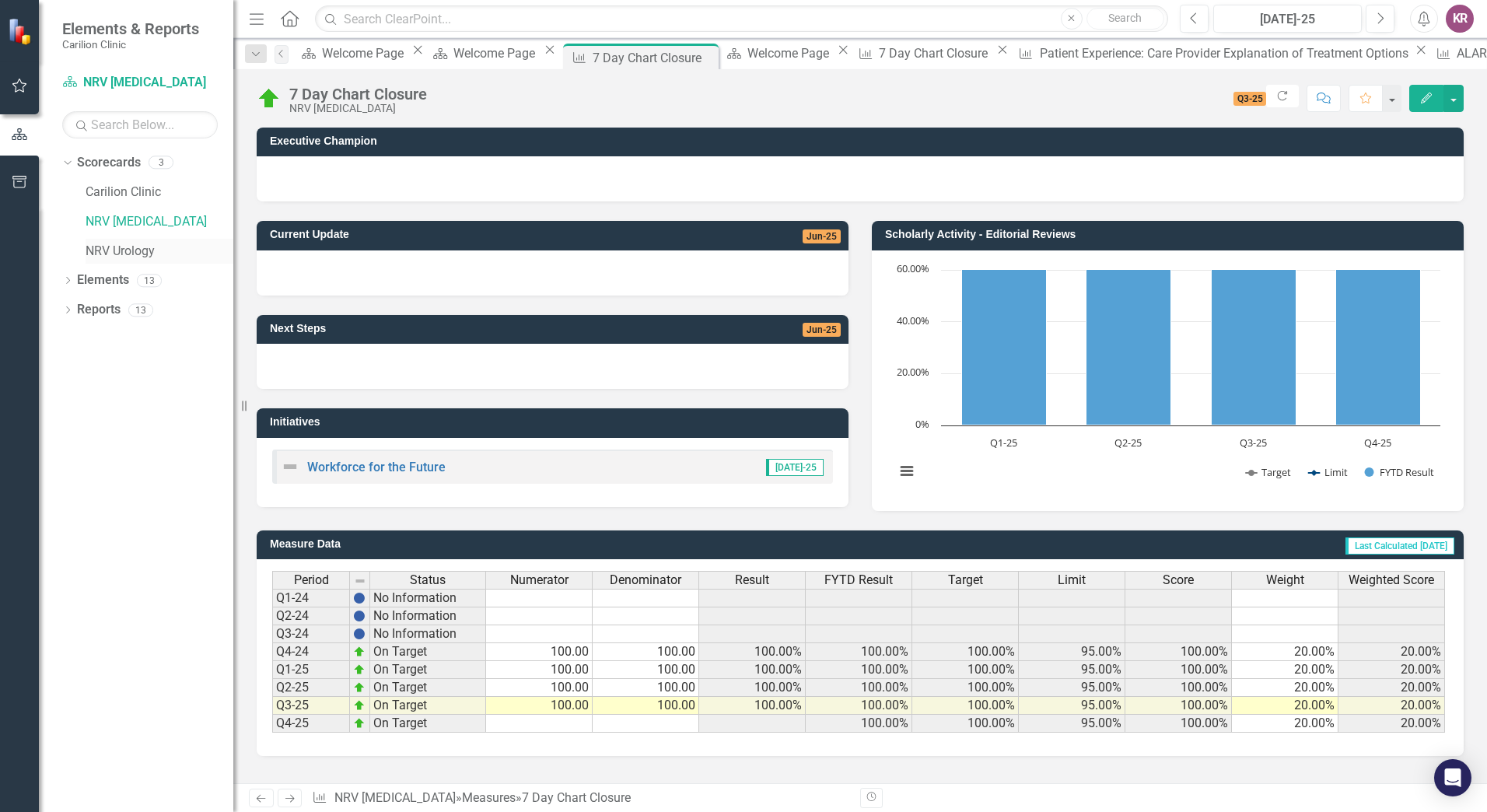
click at [128, 254] on link "NRV Urology" at bounding box center [159, 252] width 148 height 18
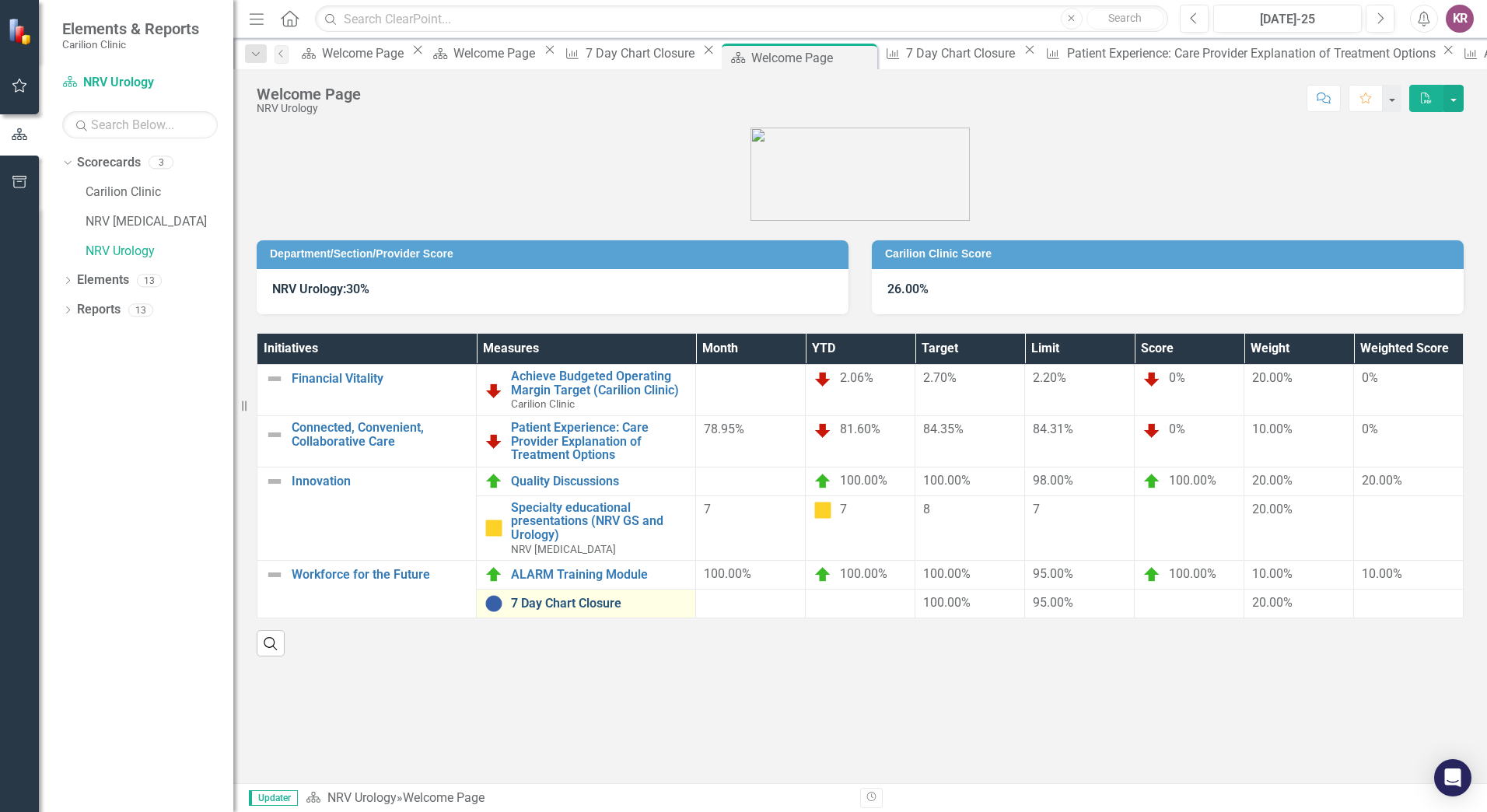
click at [609, 601] on link "7 Day Chart Closure" at bounding box center [599, 603] width 177 height 14
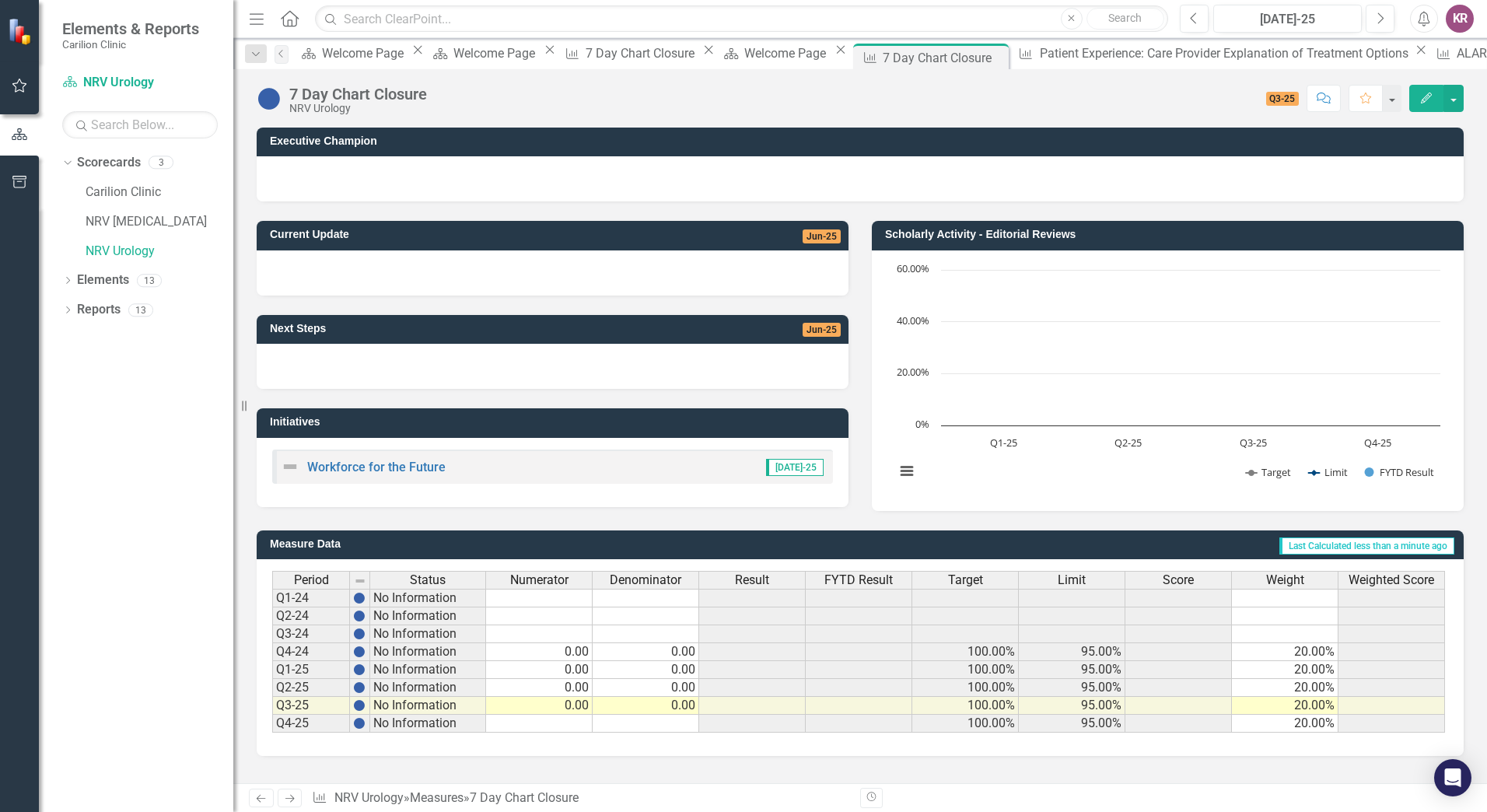
click at [568, 653] on td "0.00" at bounding box center [539, 652] width 107 height 18
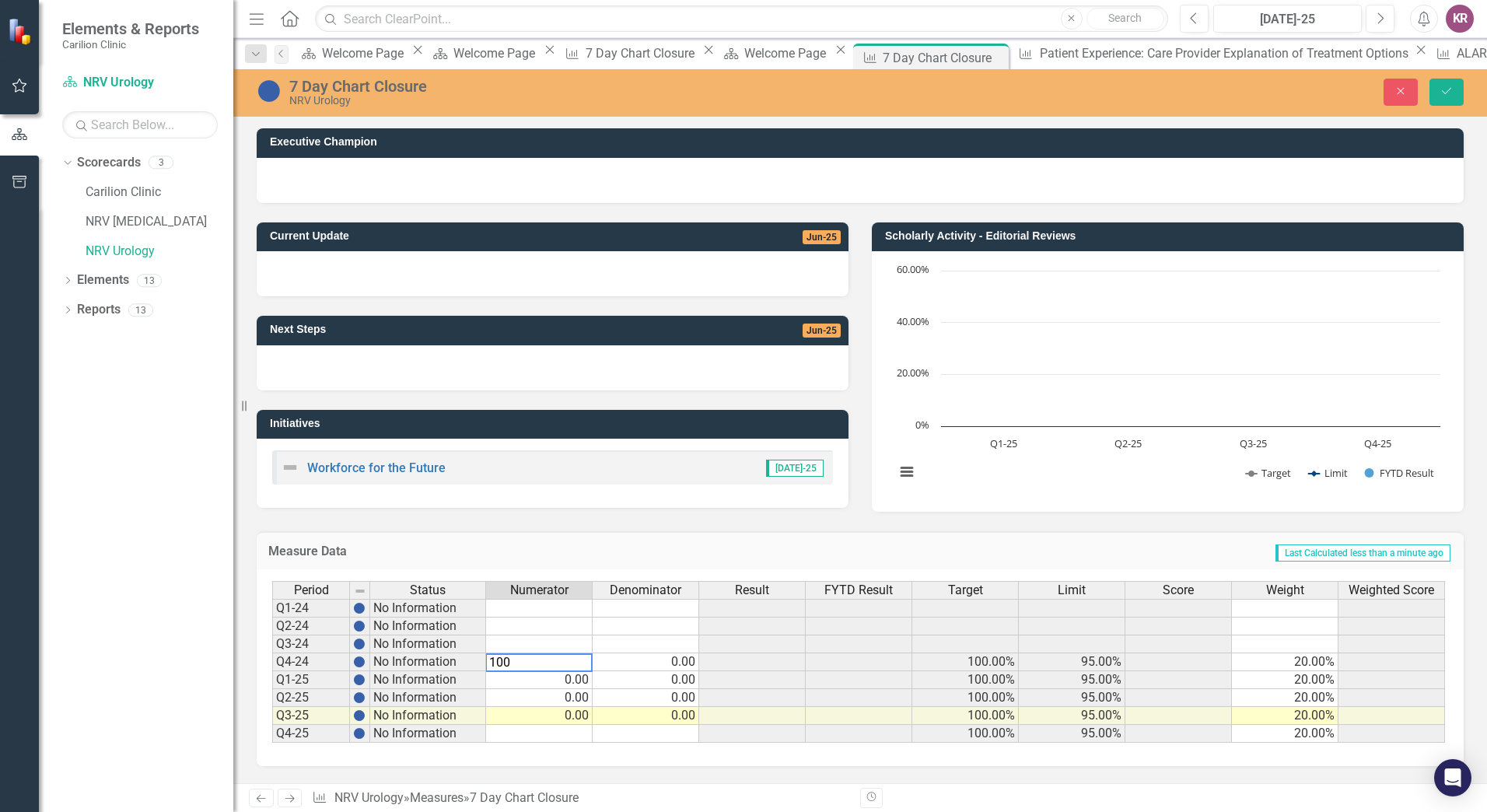
click at [668, 657] on td "0.00" at bounding box center [646, 662] width 107 height 18
click at [570, 683] on td "0.00" at bounding box center [539, 680] width 107 height 18
click at [681, 682] on td "0.00" at bounding box center [646, 680] width 107 height 18
click at [575, 696] on td "0.00" at bounding box center [539, 697] width 107 height 18
click at [662, 697] on td "0.00" at bounding box center [646, 697] width 107 height 18
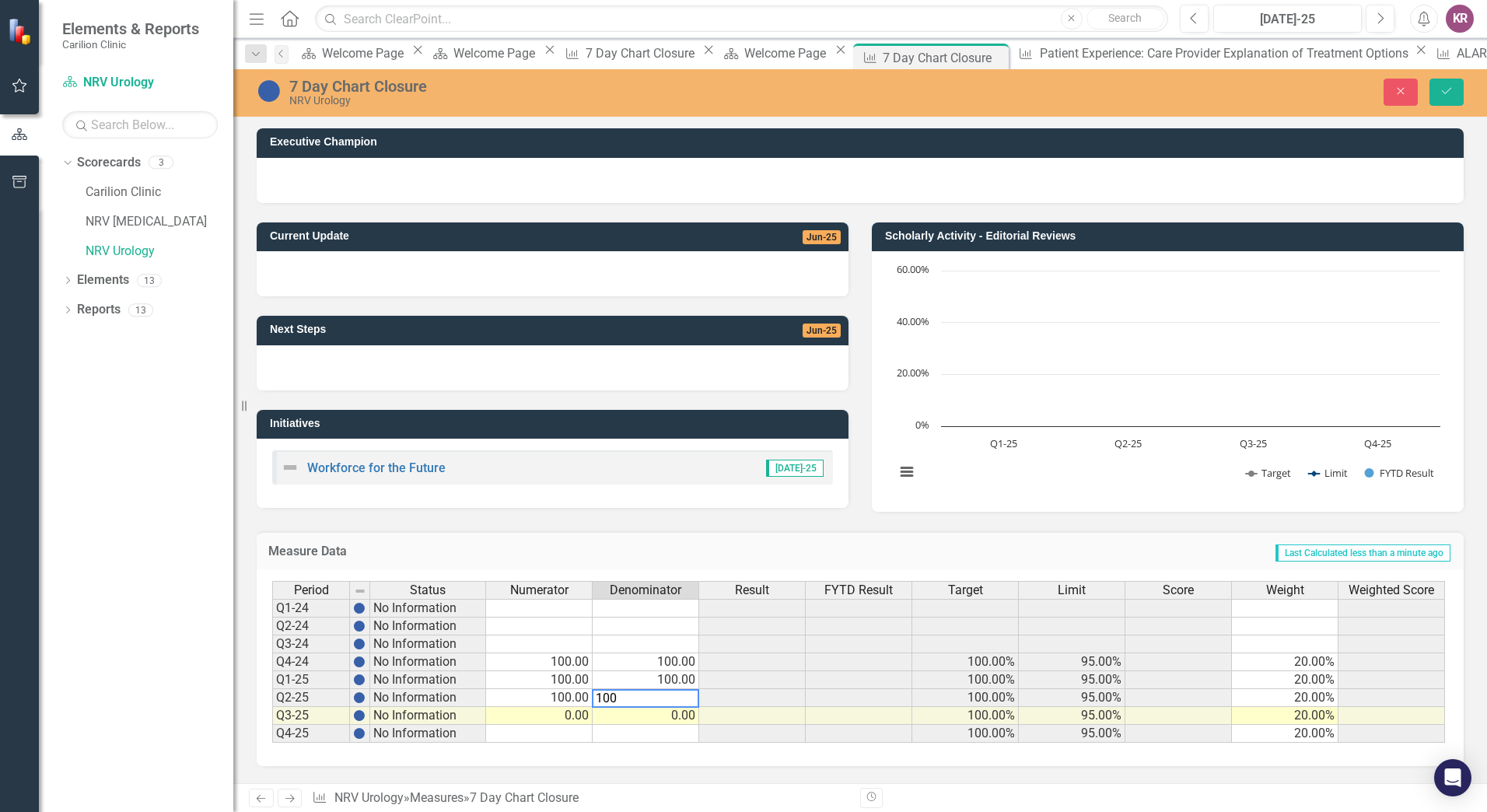
click at [557, 714] on td "0.00" at bounding box center [539, 716] width 107 height 18
click at [677, 710] on td "0.00" at bounding box center [646, 716] width 107 height 18
type textarea "100"
click at [272, 672] on div "Period Status Numerator Denominator Result FYTD Result Target Limit Score Weigh…" at bounding box center [272, 661] width 0 height 161
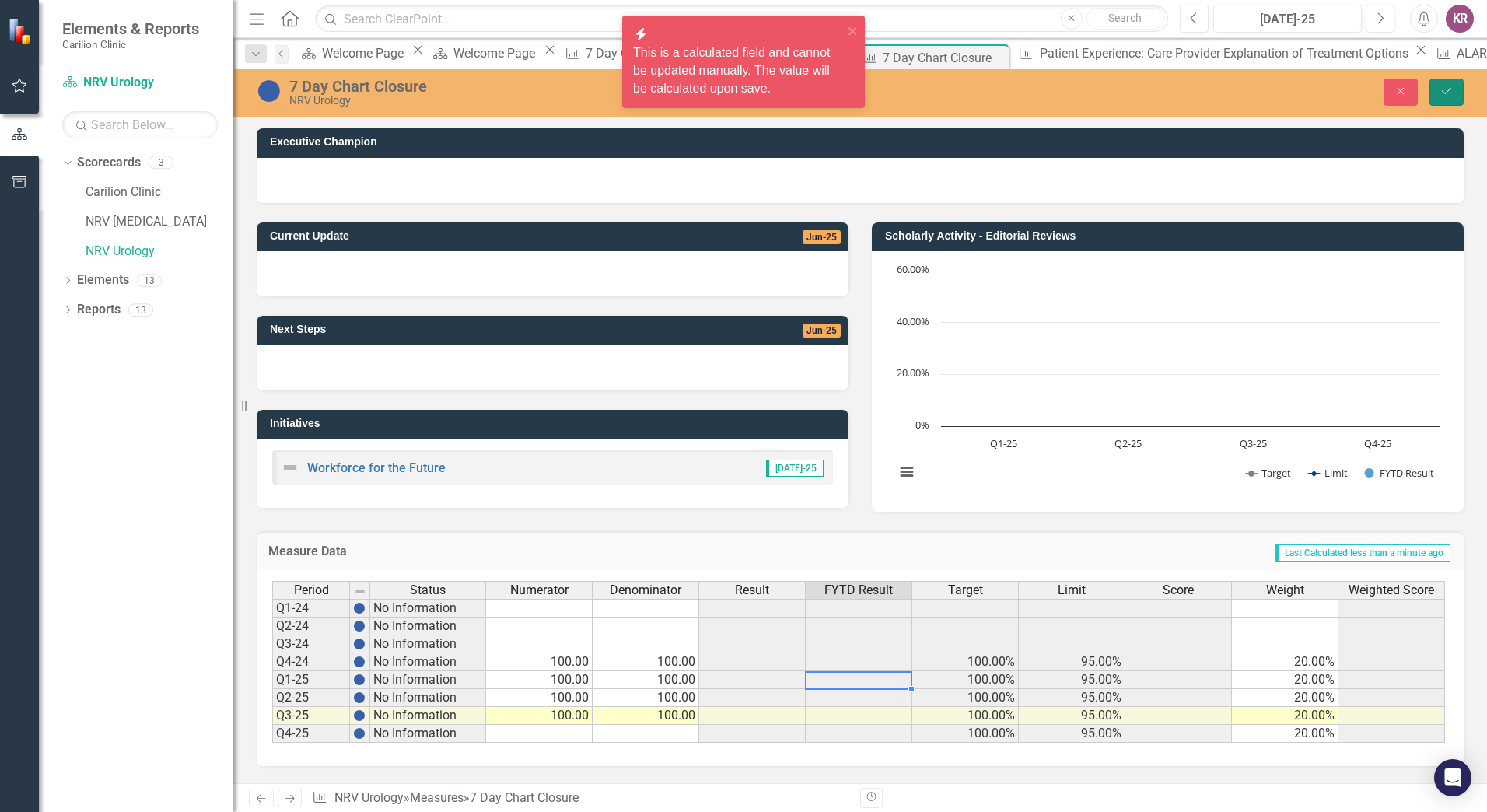
click at [1458, 93] on button "Save" at bounding box center [1446, 92] width 34 height 27
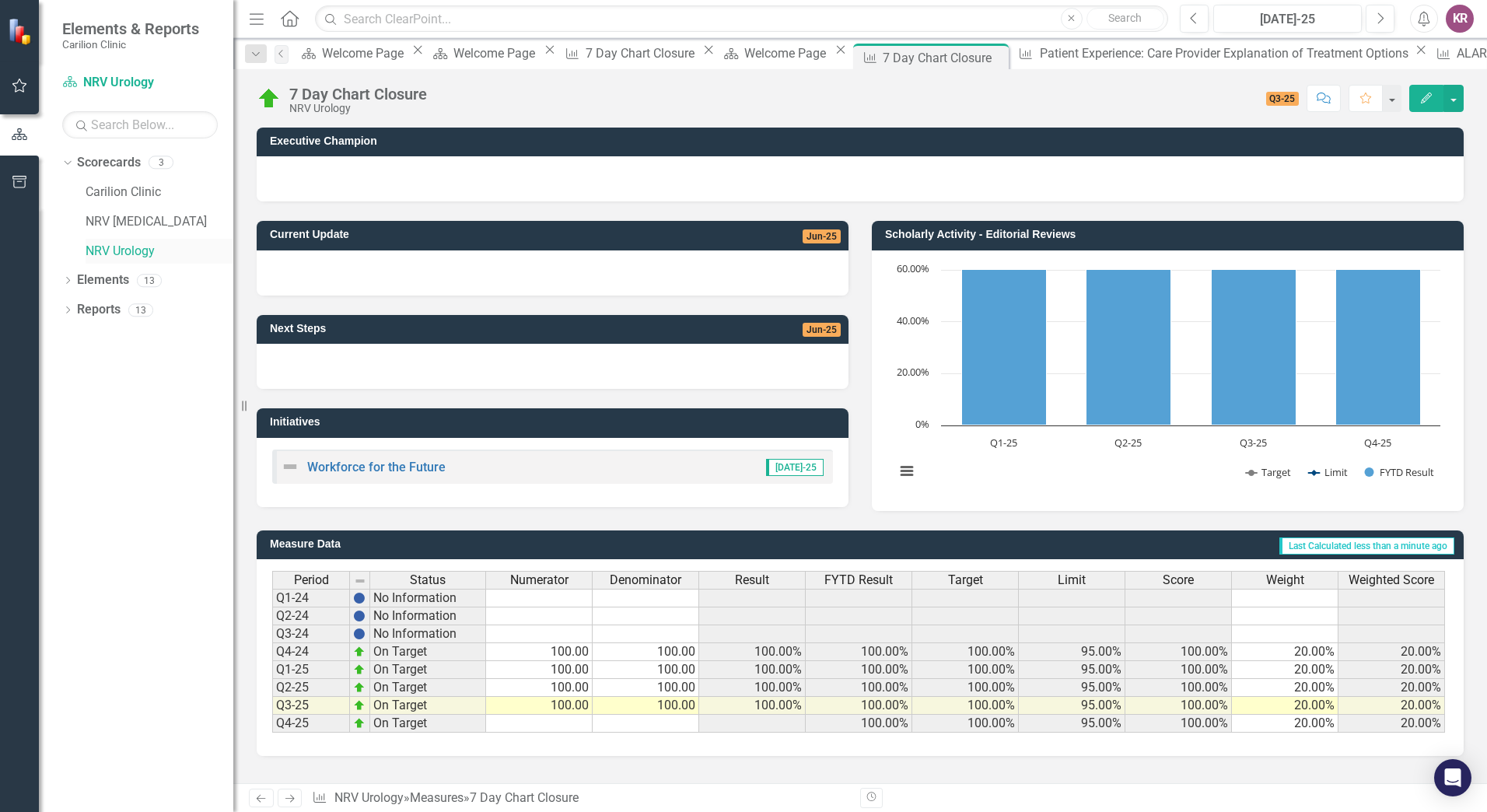
click at [146, 250] on link "NRV Urology" at bounding box center [159, 252] width 148 height 18
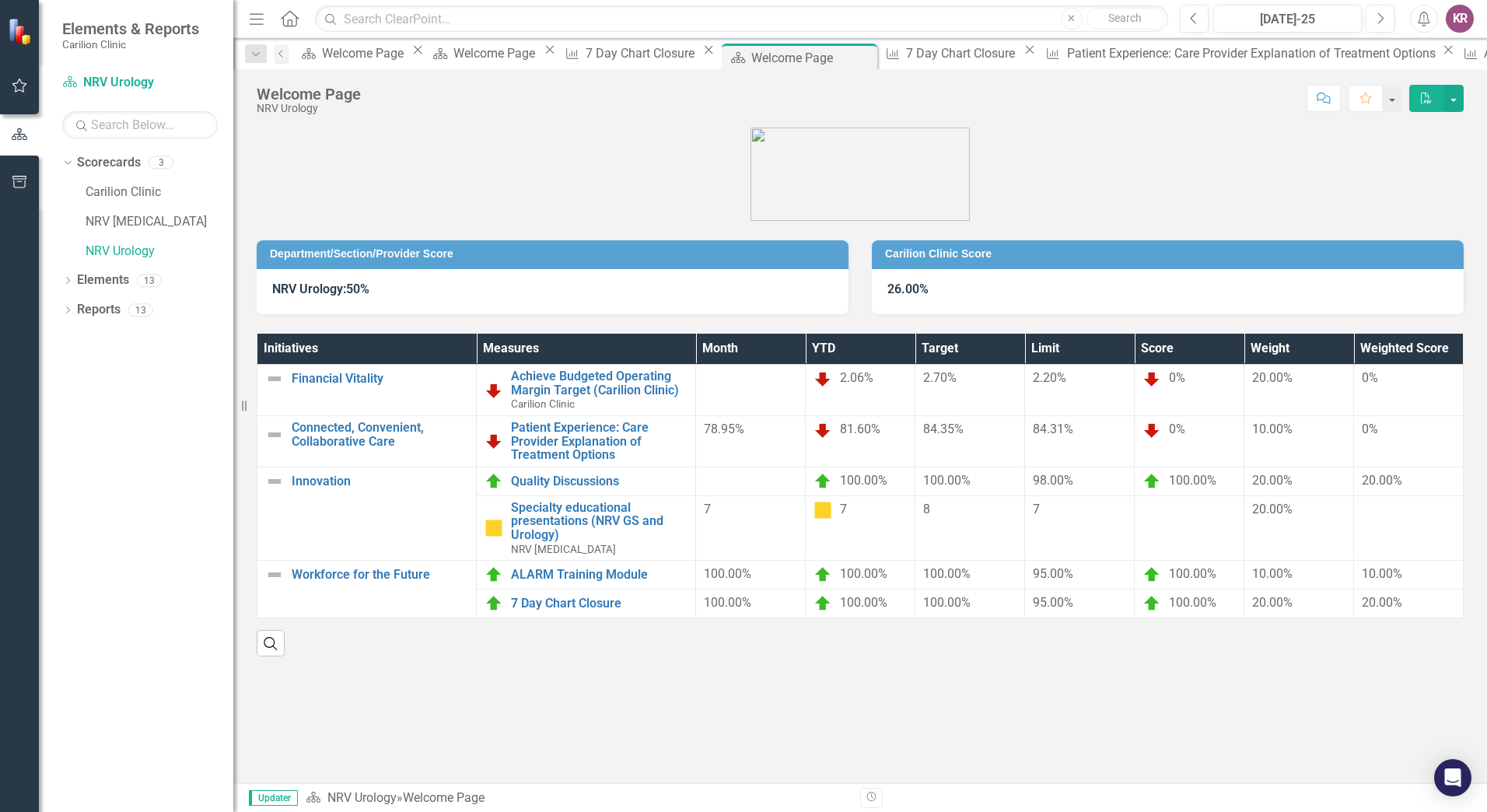
click at [1440, 90] on button "PDF" at bounding box center [1426, 98] width 34 height 27
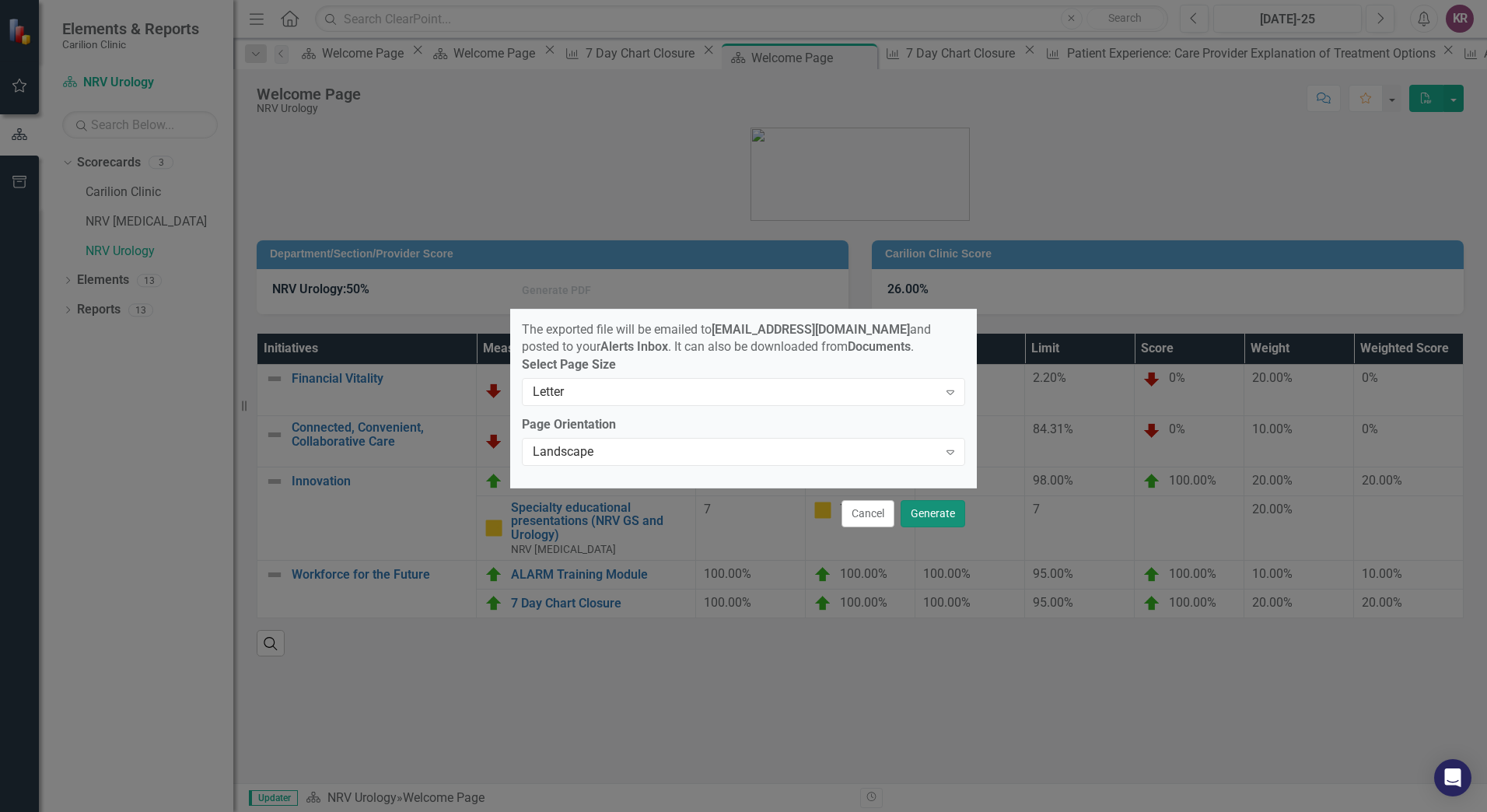
click at [952, 526] on button "Generate" at bounding box center [932, 513] width 65 height 27
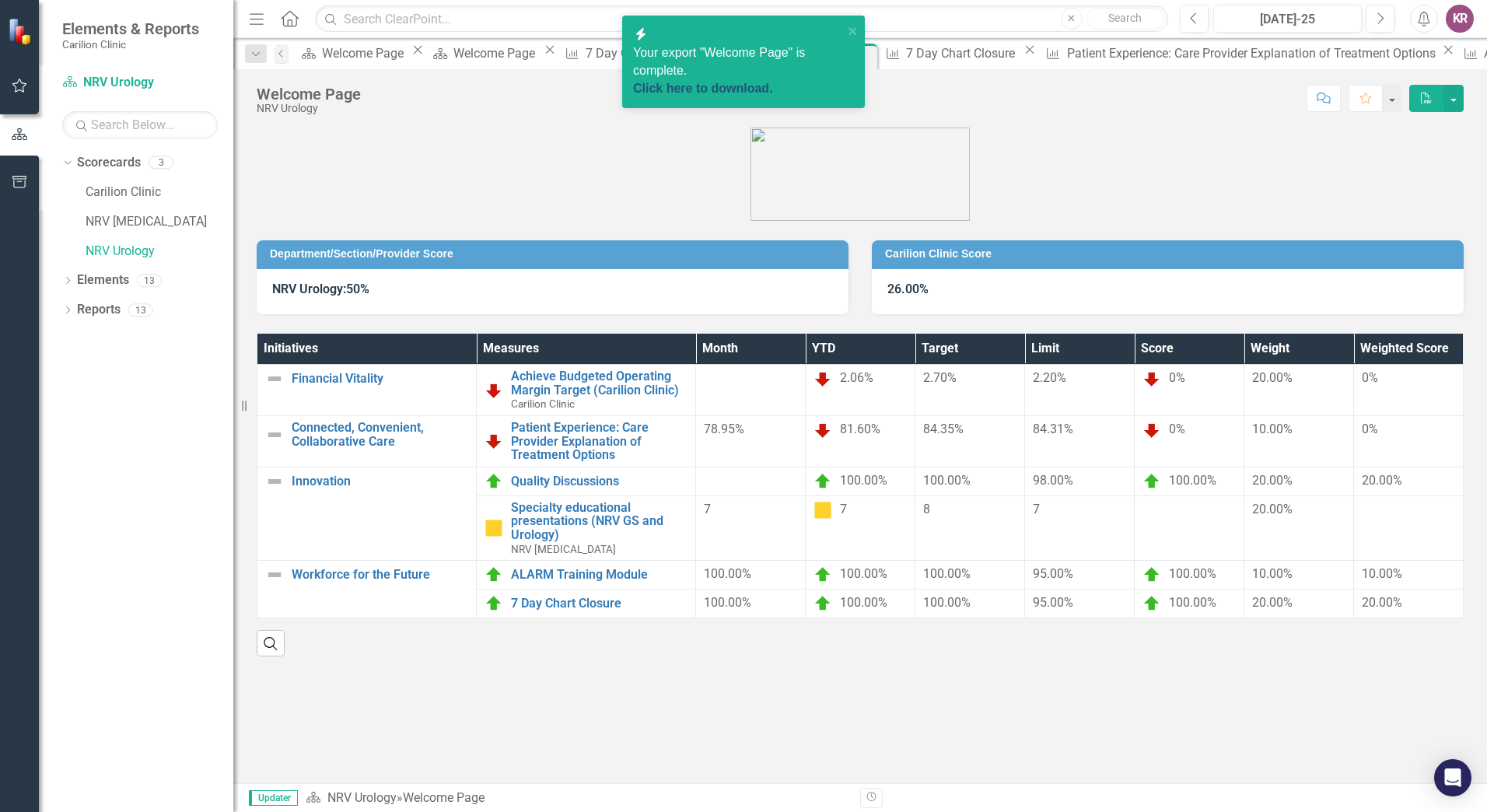
click at [751, 82] on link "Click here to download." at bounding box center [702, 88] width 140 height 13
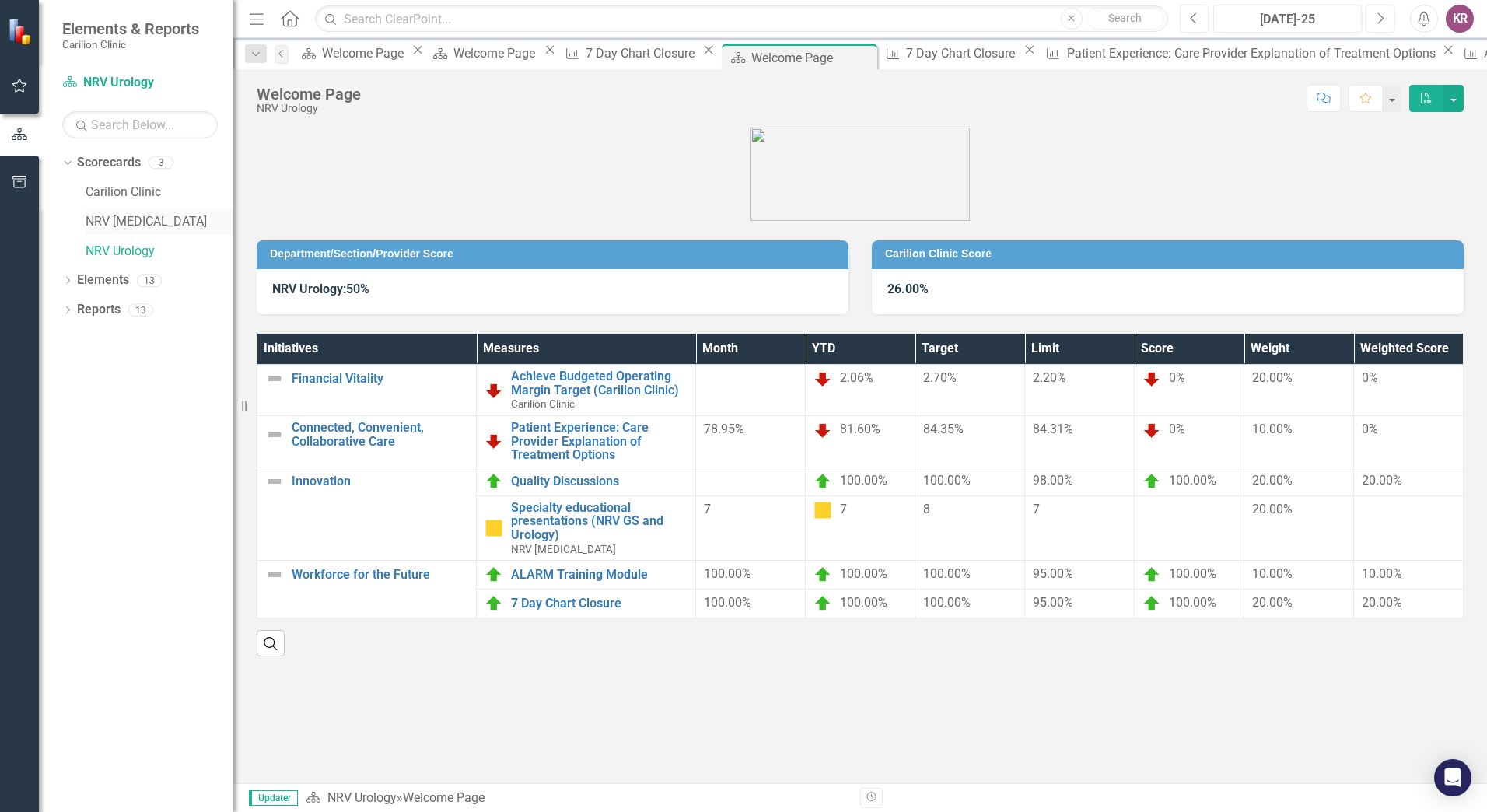
click at [137, 224] on link "NRV [MEDICAL_DATA]" at bounding box center [159, 222] width 148 height 18
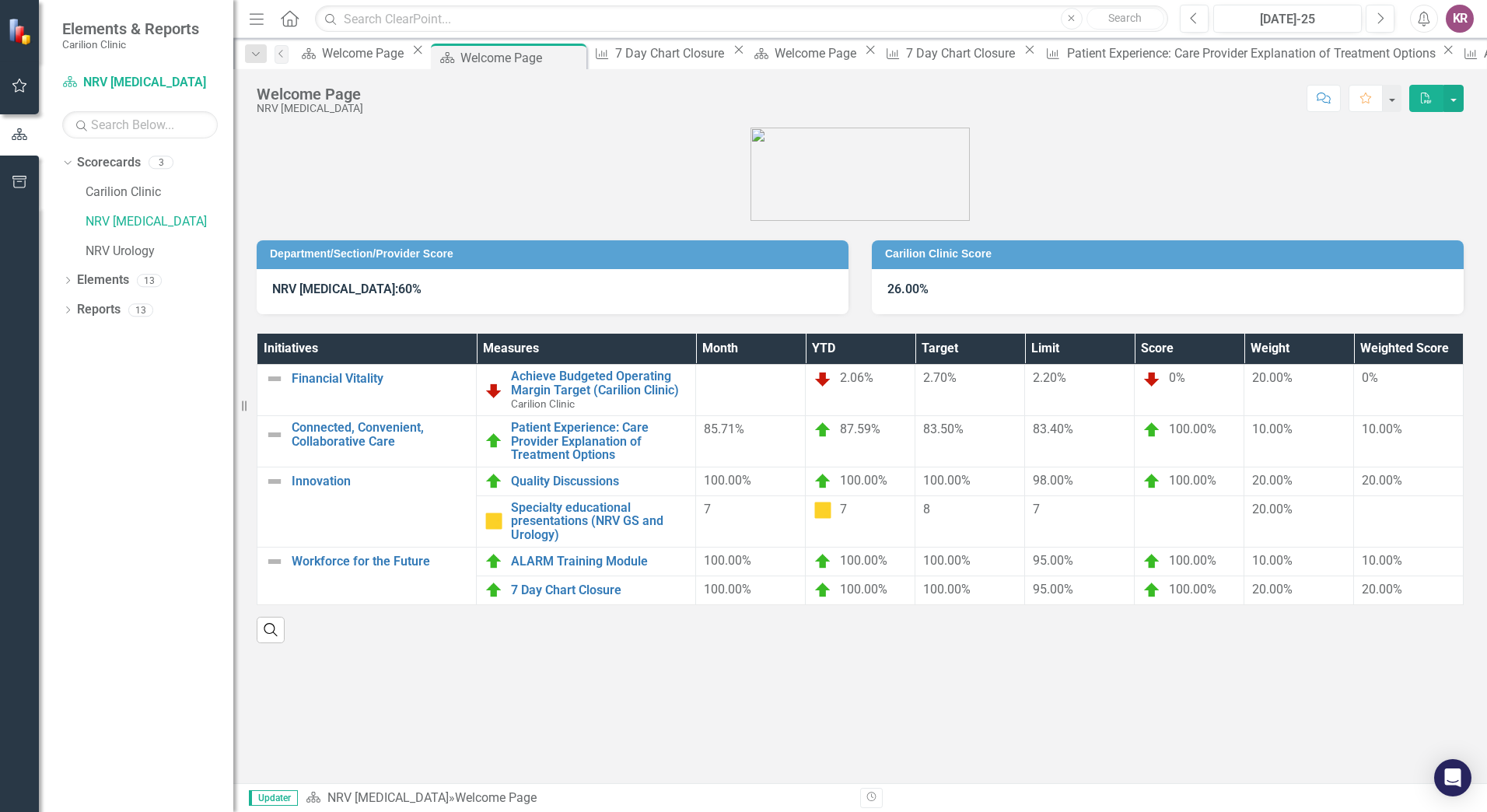
click at [1428, 100] on icon "button" at bounding box center [1426, 98] width 10 height 10
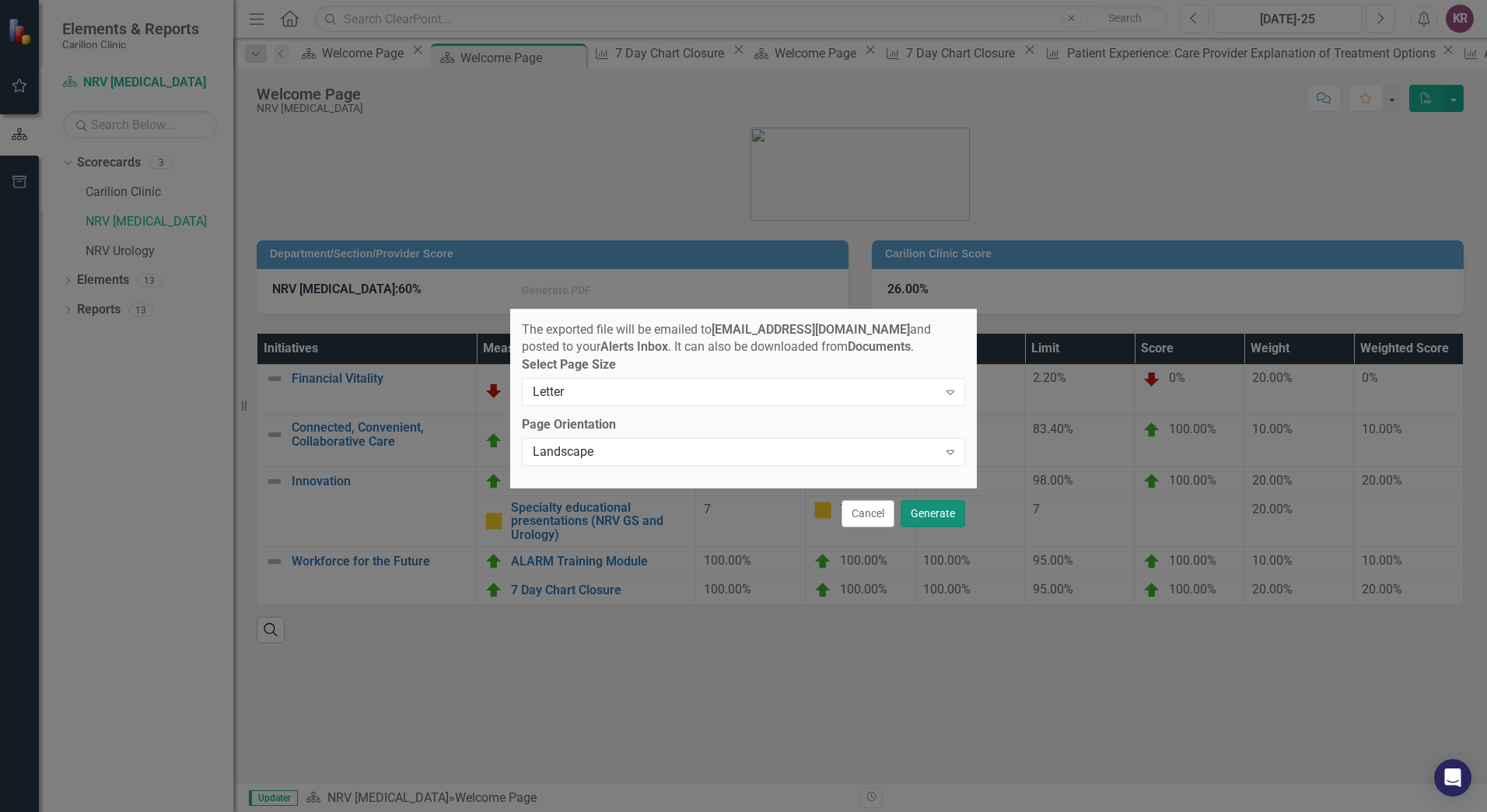
click at [932, 508] on button "Generate" at bounding box center [932, 513] width 65 height 27
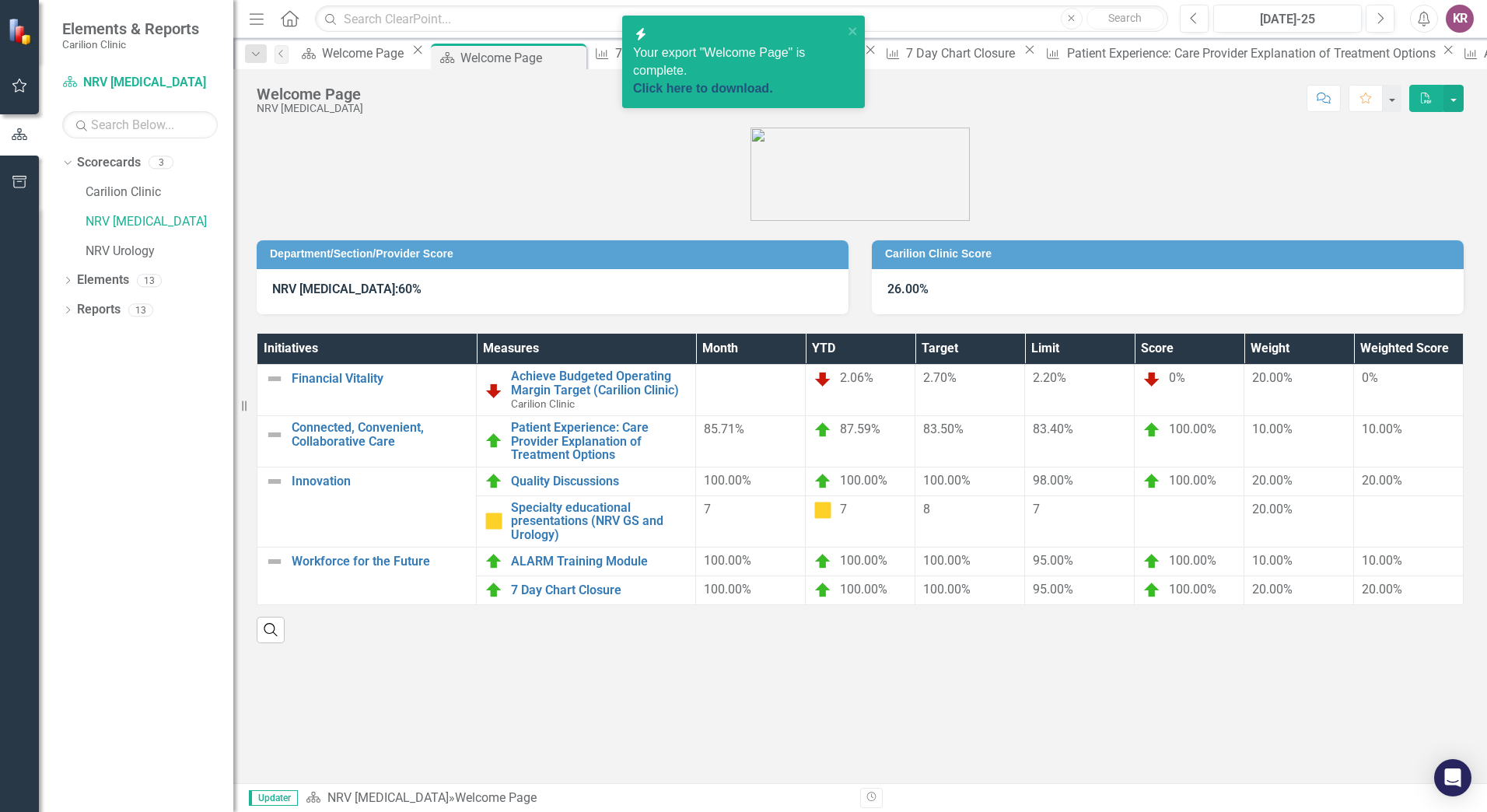
click at [744, 82] on link "Click here to download." at bounding box center [702, 88] width 140 height 13
